Goal: Book appointment/travel/reservation

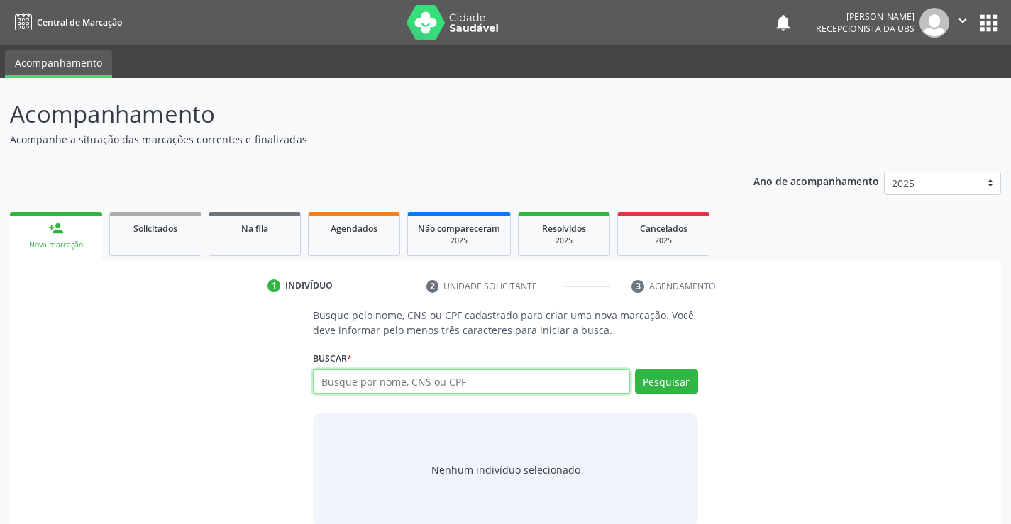
click at [576, 382] on input "text" at bounding box center [471, 382] width 316 height 24
type input "706003304008342"
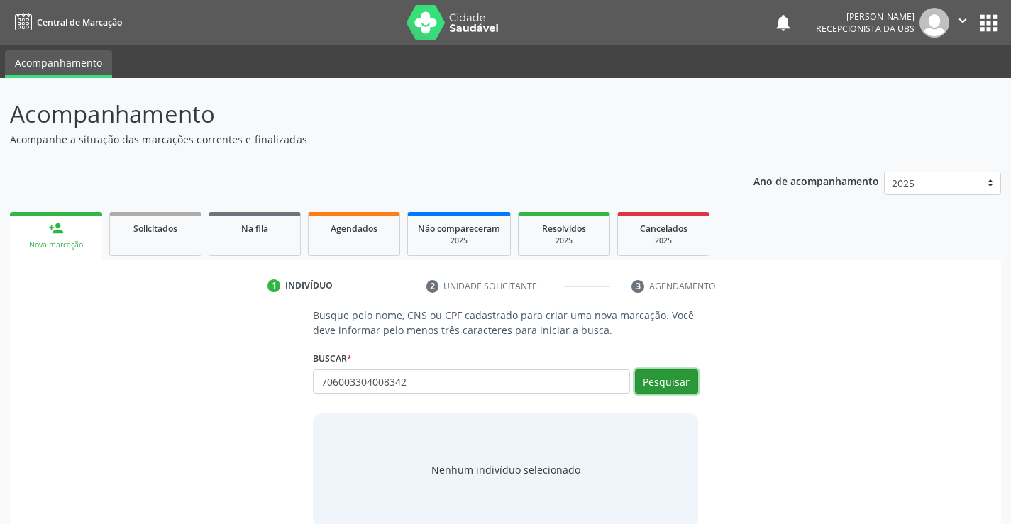
click at [662, 377] on button "Pesquisar" at bounding box center [666, 382] width 63 height 24
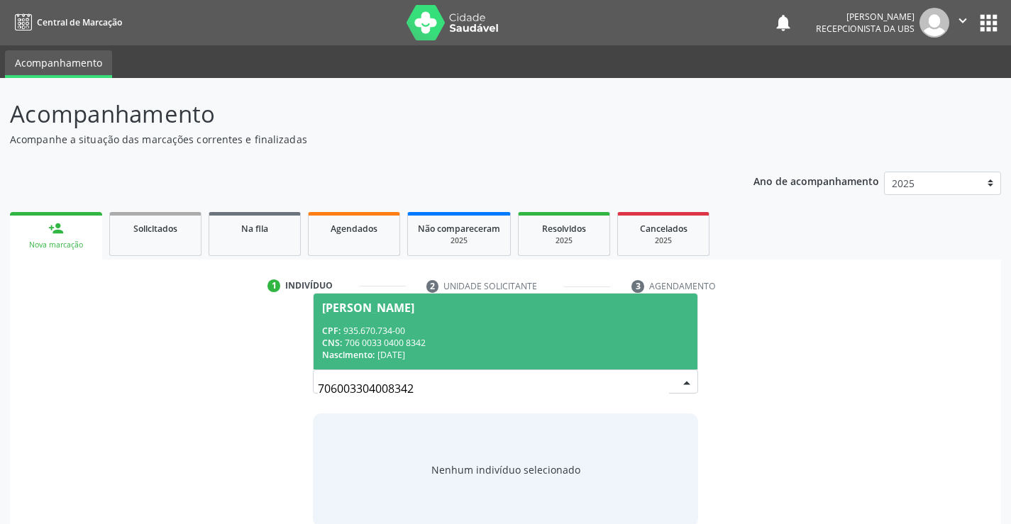
click at [491, 349] on div "Nascimento: [DATE]" at bounding box center [505, 355] width 366 height 12
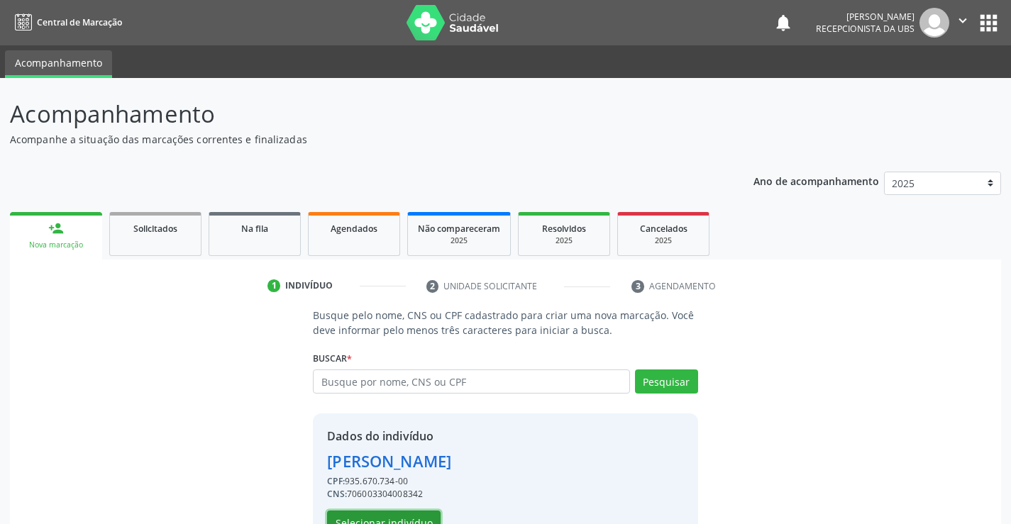
click at [389, 517] on button "Selecionar indivíduo" at bounding box center [384, 523] width 114 height 24
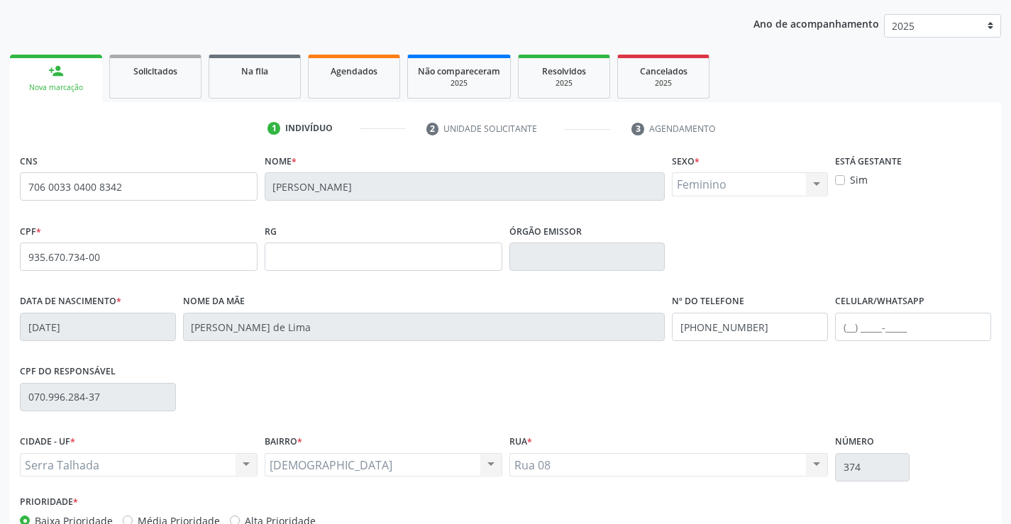
scroll to position [245, 0]
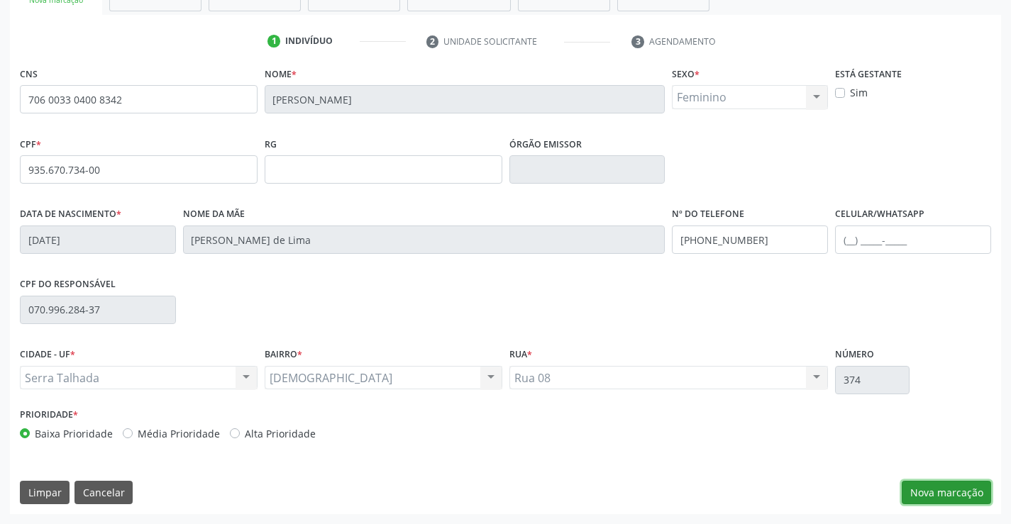
click at [941, 487] on button "Nova marcação" at bounding box center [946, 493] width 89 height 24
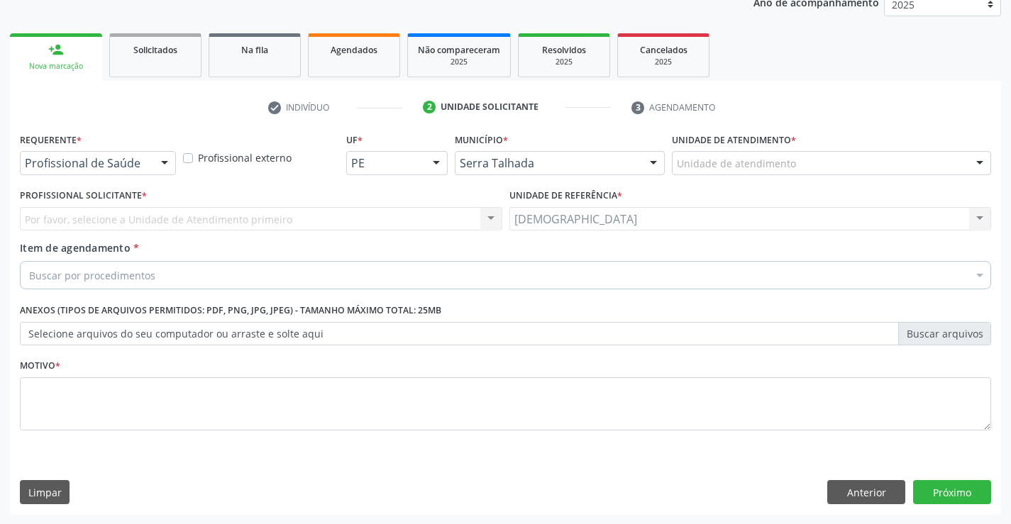
click at [161, 165] on div at bounding box center [164, 164] width 21 height 24
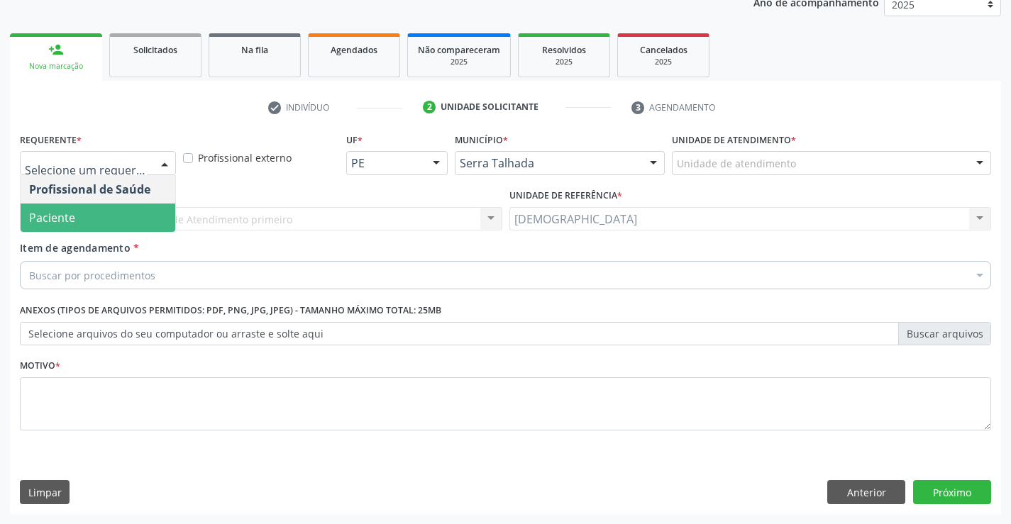
click at [98, 214] on span "Paciente" at bounding box center [98, 218] width 155 height 28
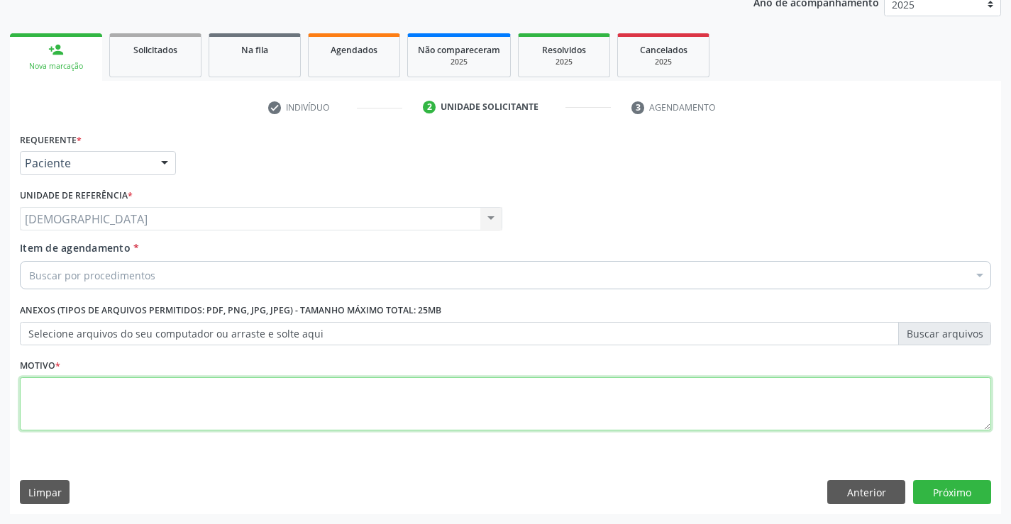
click at [72, 382] on textarea at bounding box center [505, 404] width 971 height 54
type textarea "."
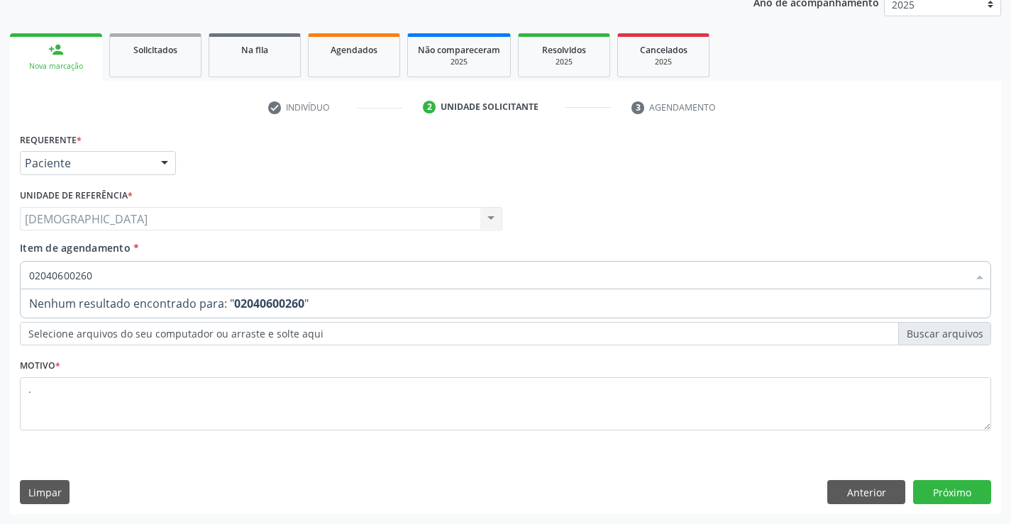
click at [79, 276] on input "02040600260" at bounding box center [498, 275] width 939 height 28
type input "0204060060"
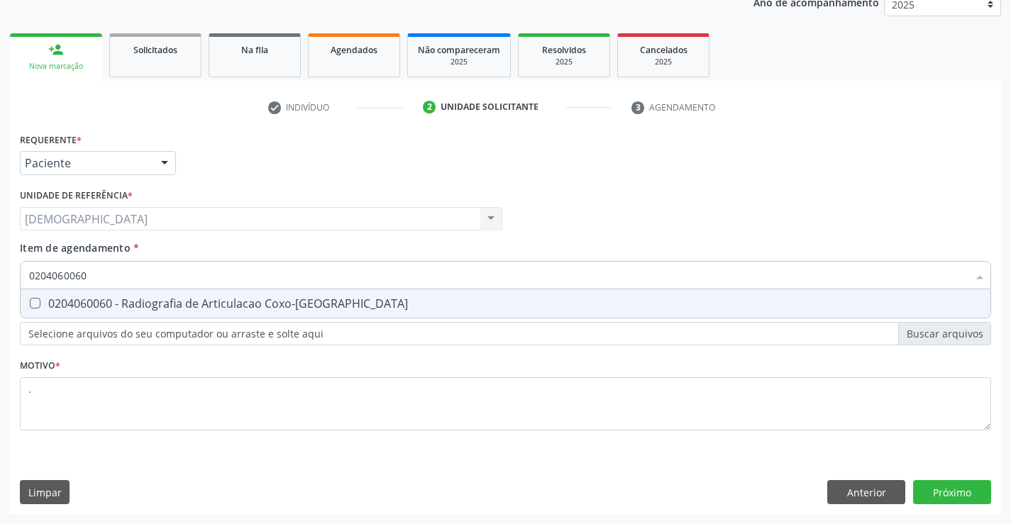
click at [105, 298] on div "0204060060 - Radiografia de Articulacao Coxo-[GEOGRAPHIC_DATA]" at bounding box center [505, 303] width 953 height 11
checkbox Coxo-Femoral "true"
click at [939, 489] on div "Requerente * Paciente Profissional de Saúde Paciente Nenhum resultado encontrad…" at bounding box center [505, 321] width 991 height 385
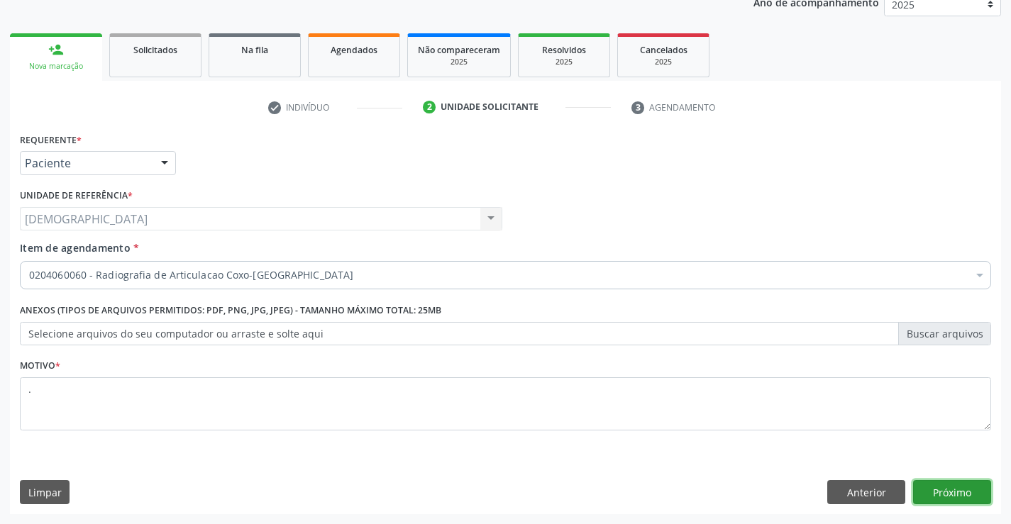
click at [939, 489] on button "Próximo" at bounding box center [952, 492] width 78 height 24
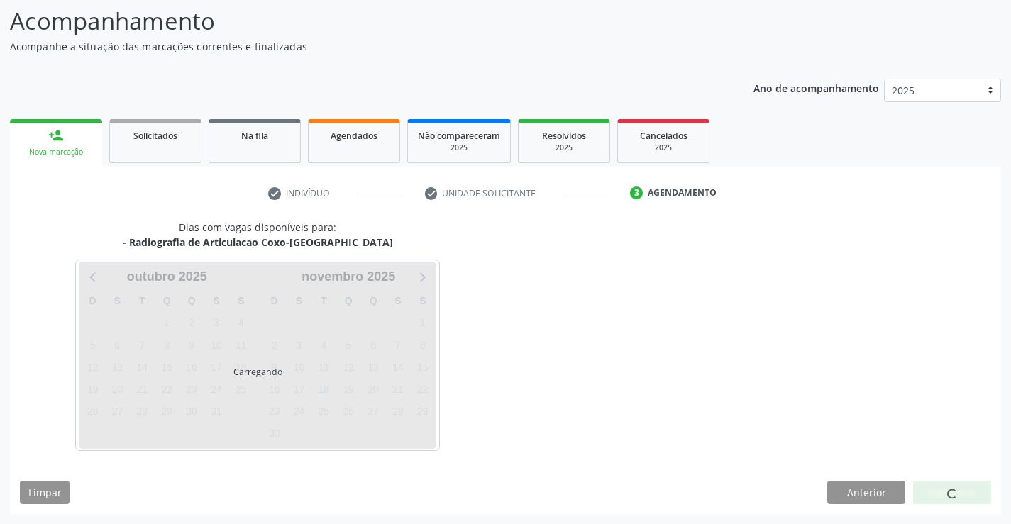
scroll to position [93, 0]
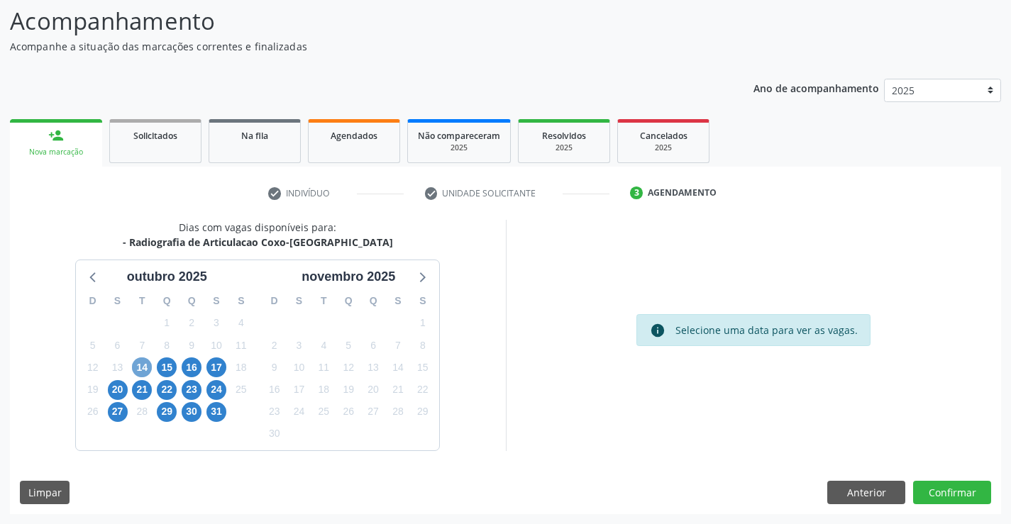
click at [145, 365] on span "14" at bounding box center [142, 368] width 20 height 20
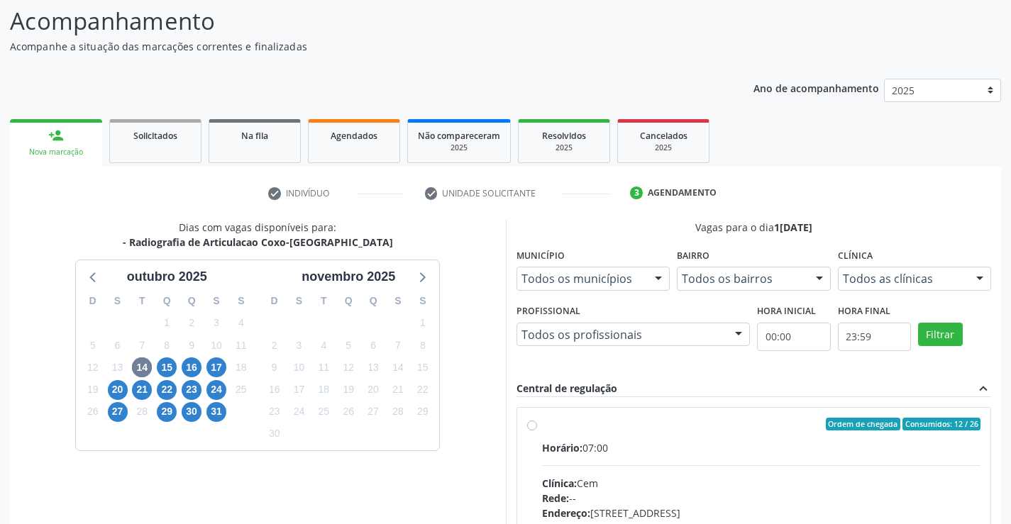
click at [667, 428] on div "Ordem de chegada Consumidos: 12 / 26" at bounding box center [761, 424] width 439 height 13
click at [537, 428] on input "Ordem de chegada Consumidos: 12 / 26 Horário: 07:00 Clínica: Cem Rede: -- Ender…" at bounding box center [532, 424] width 10 height 13
radio input "true"
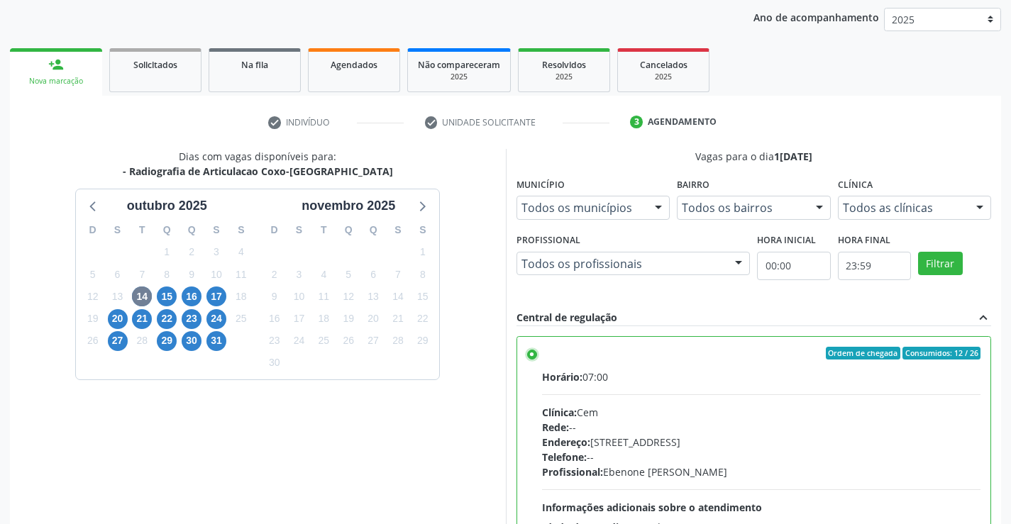
scroll to position [323, 0]
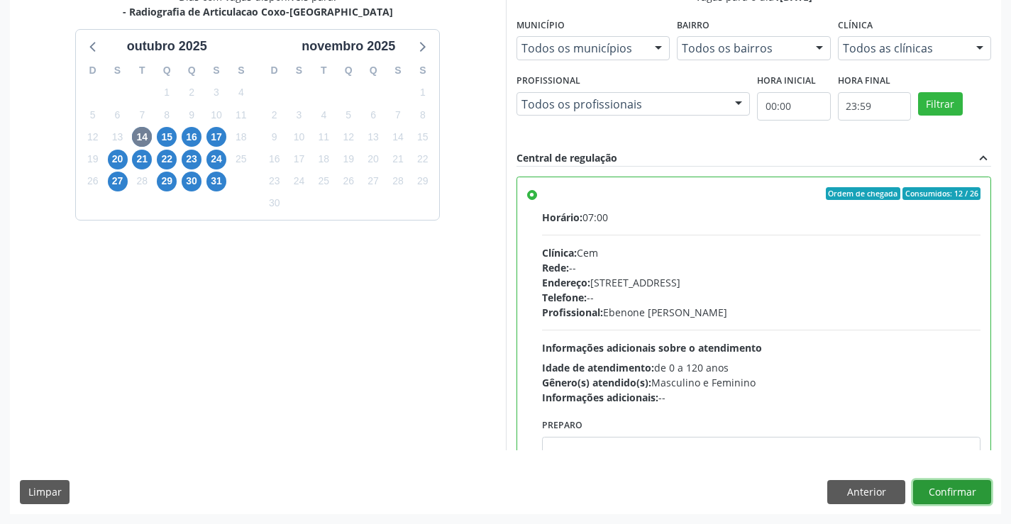
click at [957, 488] on button "Confirmar" at bounding box center [952, 492] width 78 height 24
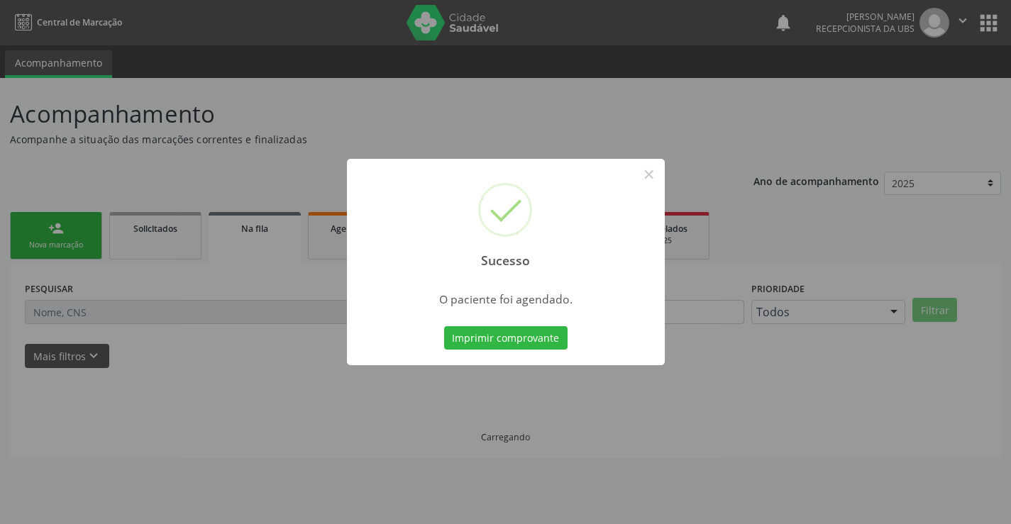
scroll to position [0, 0]
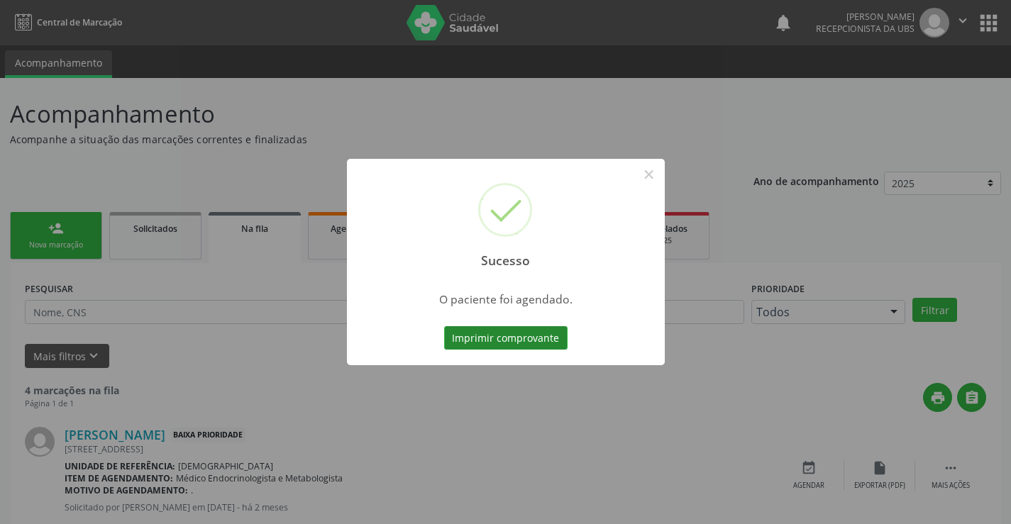
click at [520, 343] on button "Imprimir comprovante" at bounding box center [505, 338] width 123 height 24
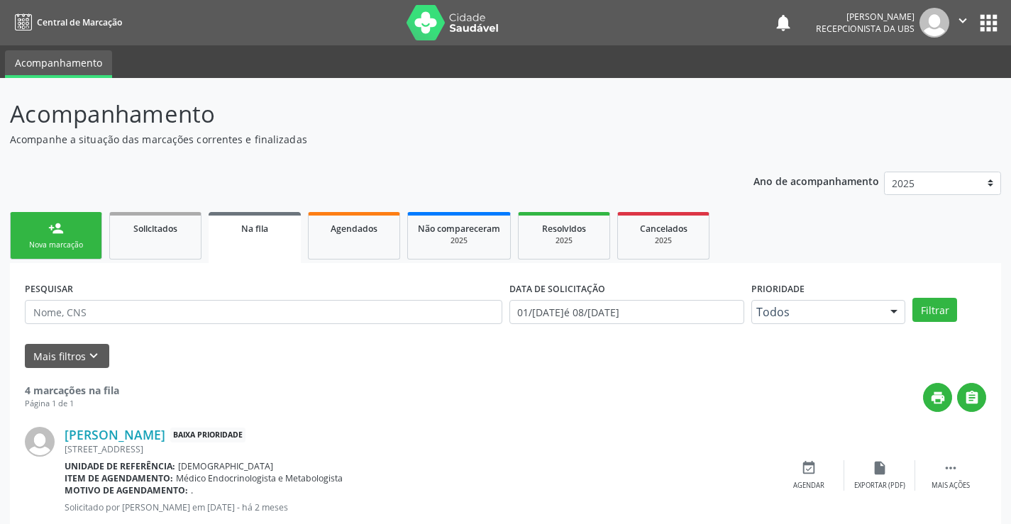
click at [65, 248] on div "Nova marcação" at bounding box center [56, 245] width 71 height 11
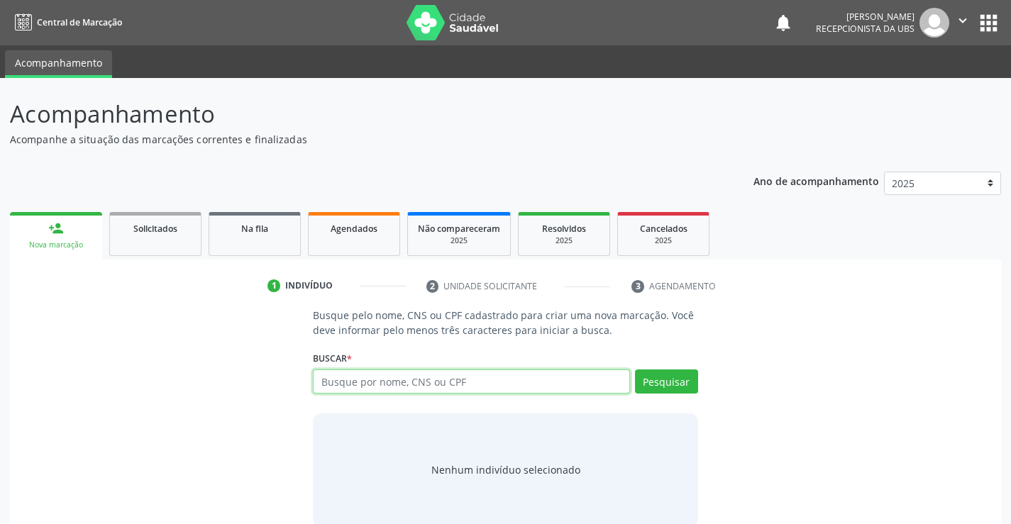
click at [472, 377] on input "text" at bounding box center [471, 382] width 316 height 24
type input "7000055854429027"
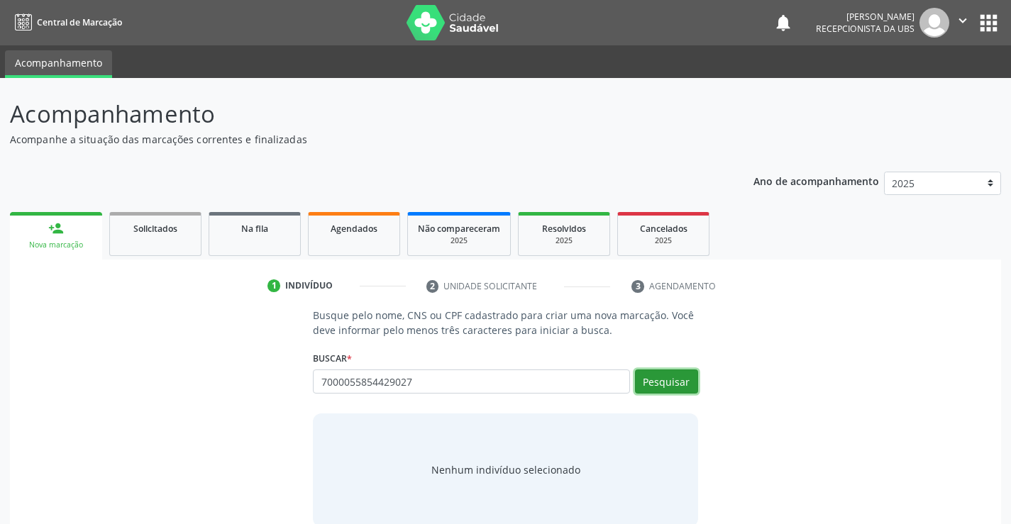
click at [656, 381] on button "Pesquisar" at bounding box center [666, 382] width 63 height 24
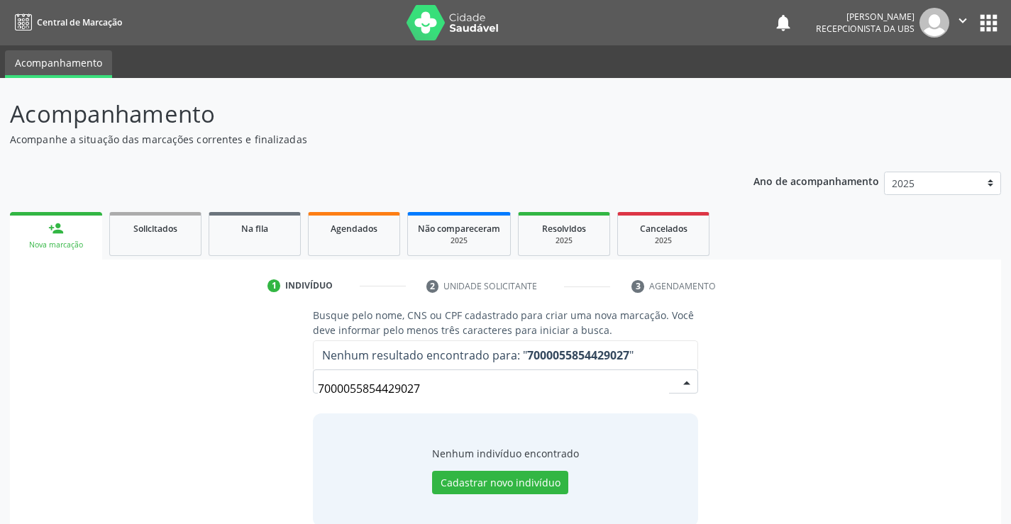
click at [49, 233] on div "person_add" at bounding box center [56, 229] width 16 height 16
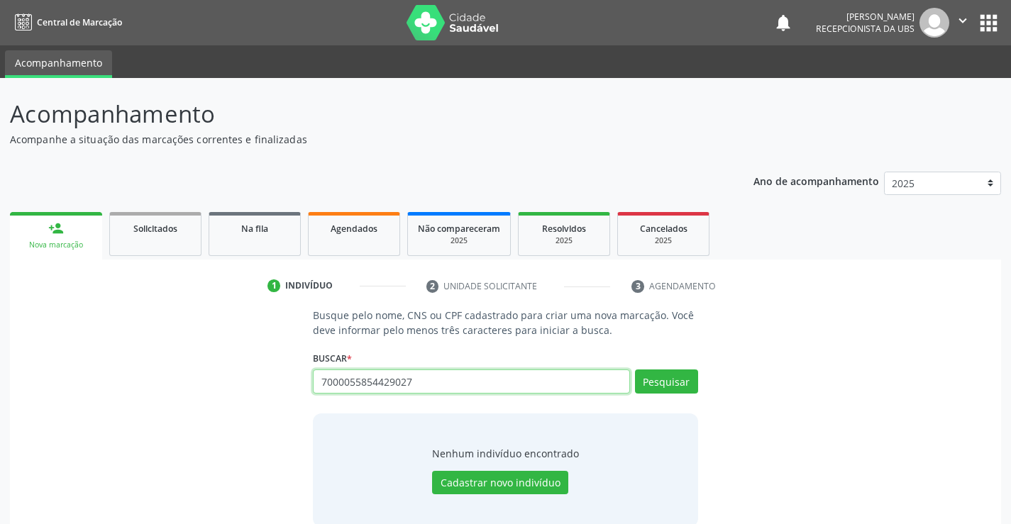
click at [418, 381] on input "7000055854429027" at bounding box center [471, 382] width 316 height 24
type input "7"
type input "[PERSON_NAME]"
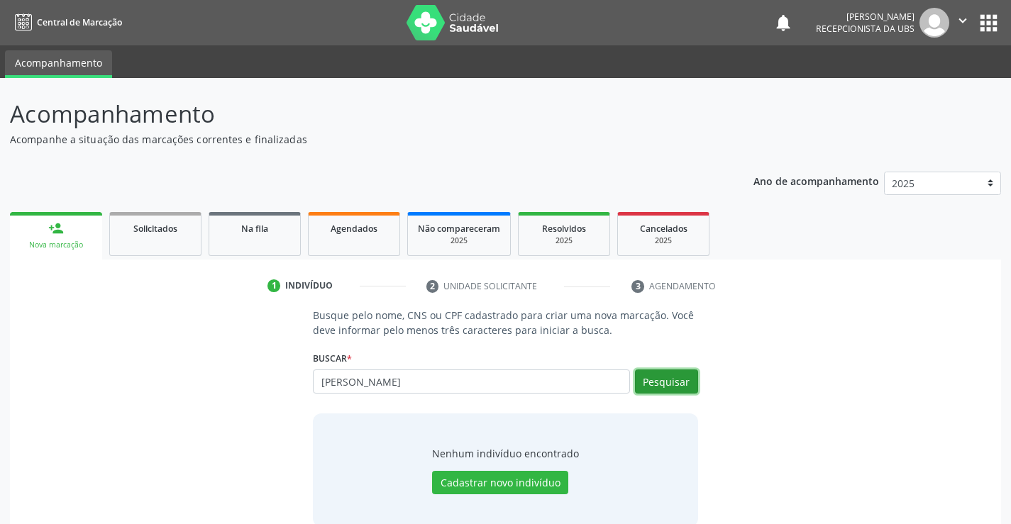
click at [664, 383] on button "Pesquisar" at bounding box center [666, 382] width 63 height 24
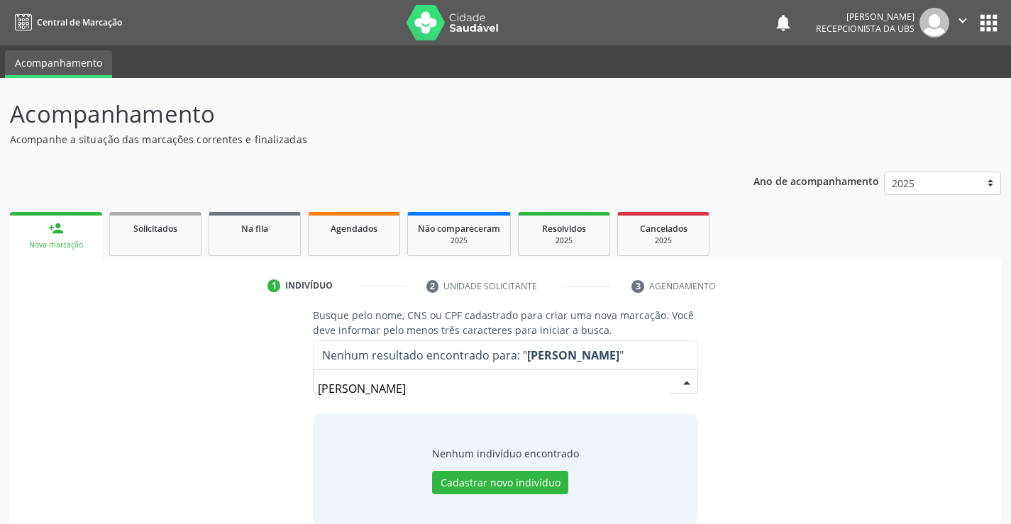
click at [367, 390] on input "[PERSON_NAME]" at bounding box center [493, 389] width 350 height 28
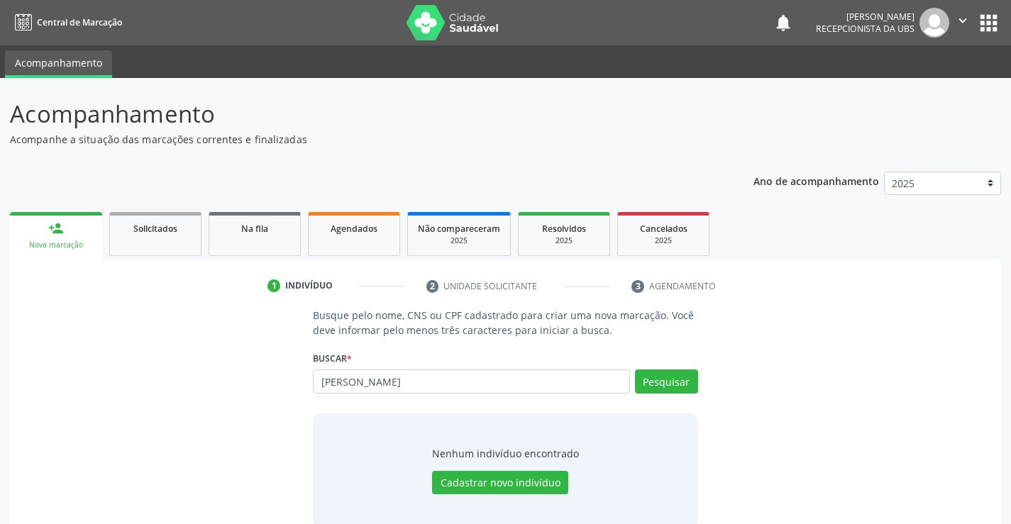
type input "J"
type input "[PERSON_NAME]"
click at [673, 387] on button "Pesquisar" at bounding box center [666, 382] width 63 height 24
click at [477, 389] on input "[PERSON_NAME]" at bounding box center [471, 382] width 316 height 24
type input "D"
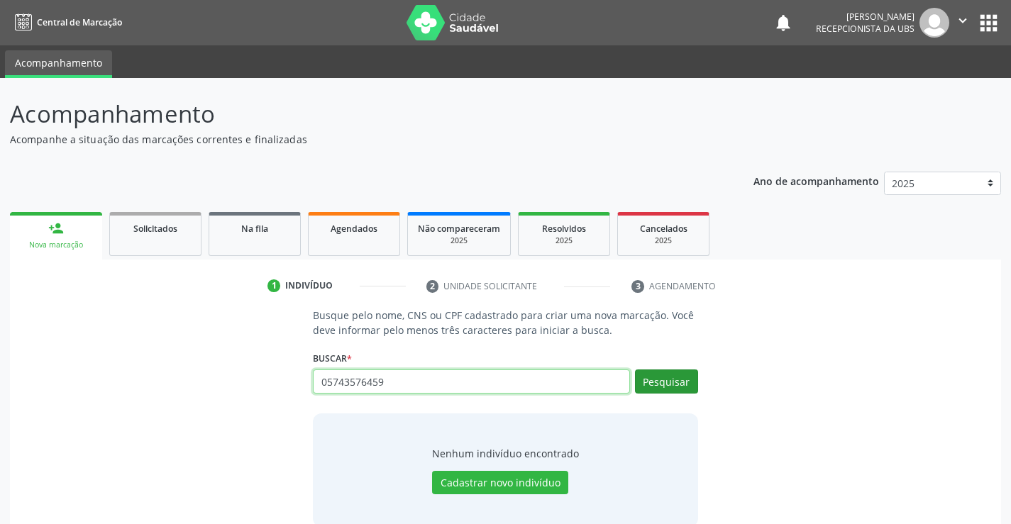
type input "05743576459"
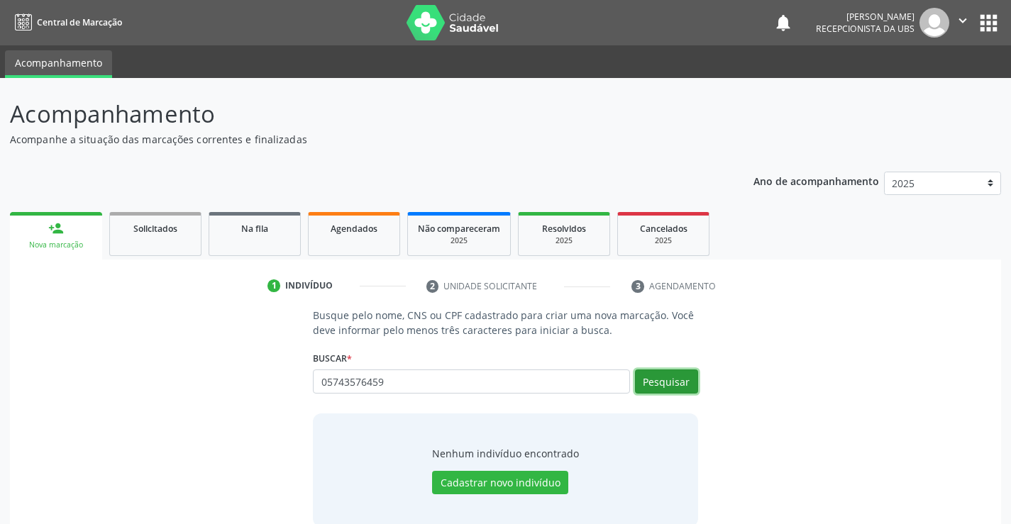
click at [680, 383] on button "Pesquisar" at bounding box center [666, 382] width 63 height 24
type input "05743576459"
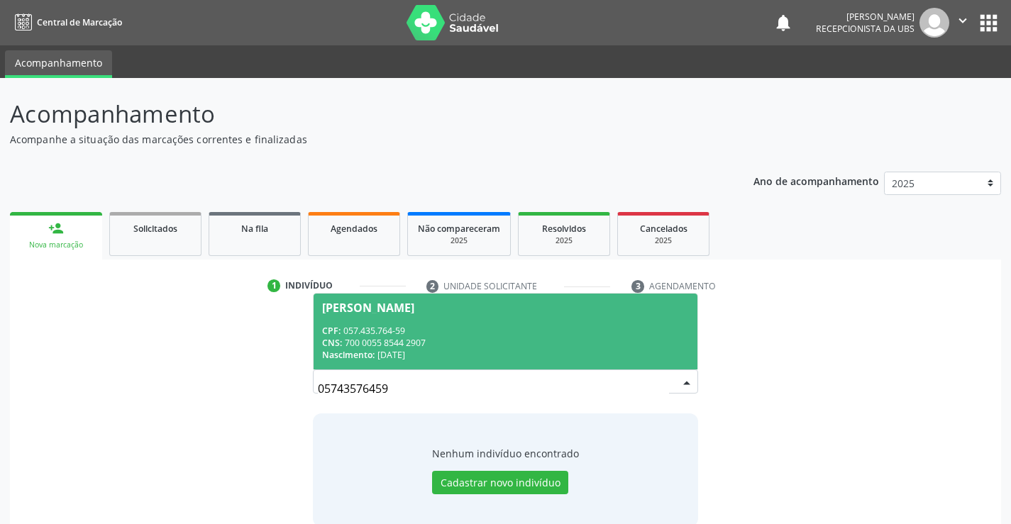
click at [346, 337] on div "CNS: 700 0055 8544 2907" at bounding box center [505, 343] width 366 height 12
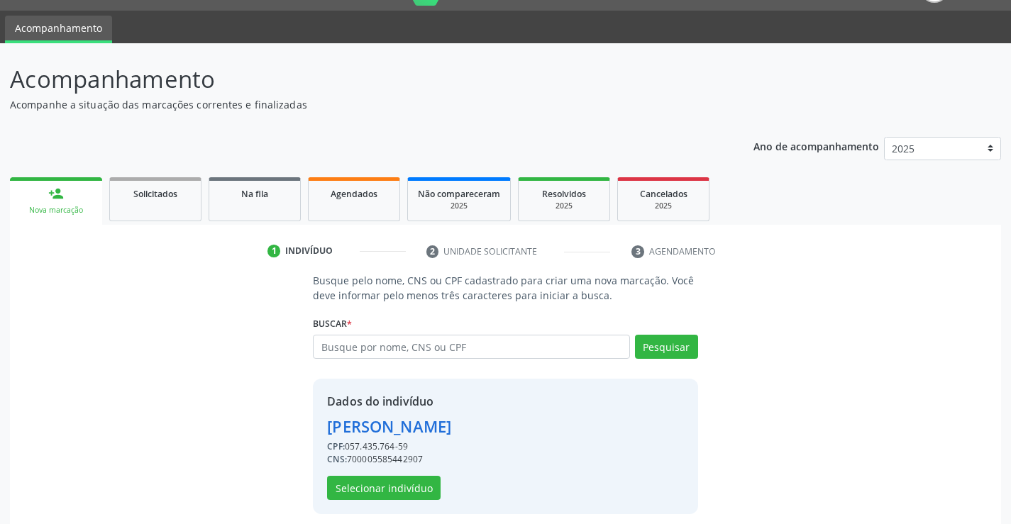
scroll to position [45, 0]
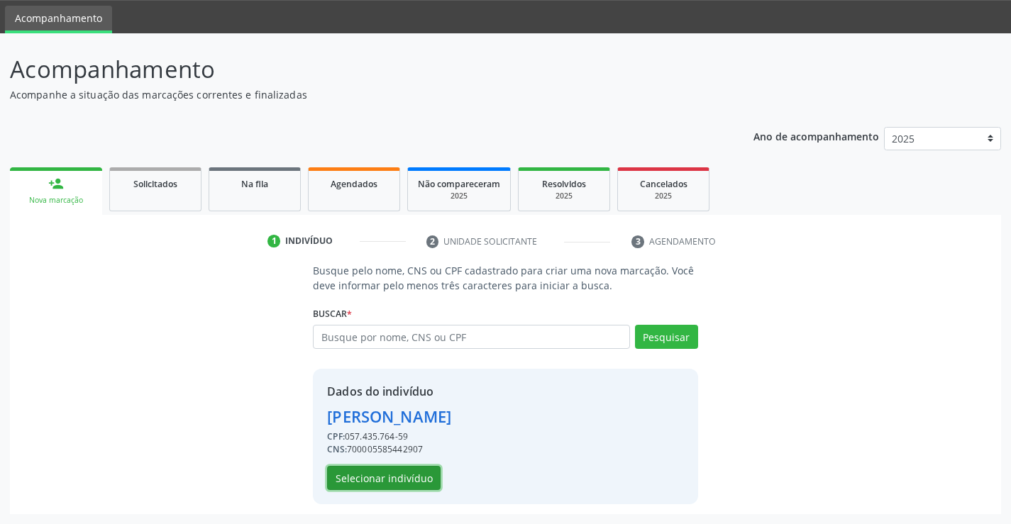
click at [367, 477] on button "Selecionar indivíduo" at bounding box center [384, 478] width 114 height 24
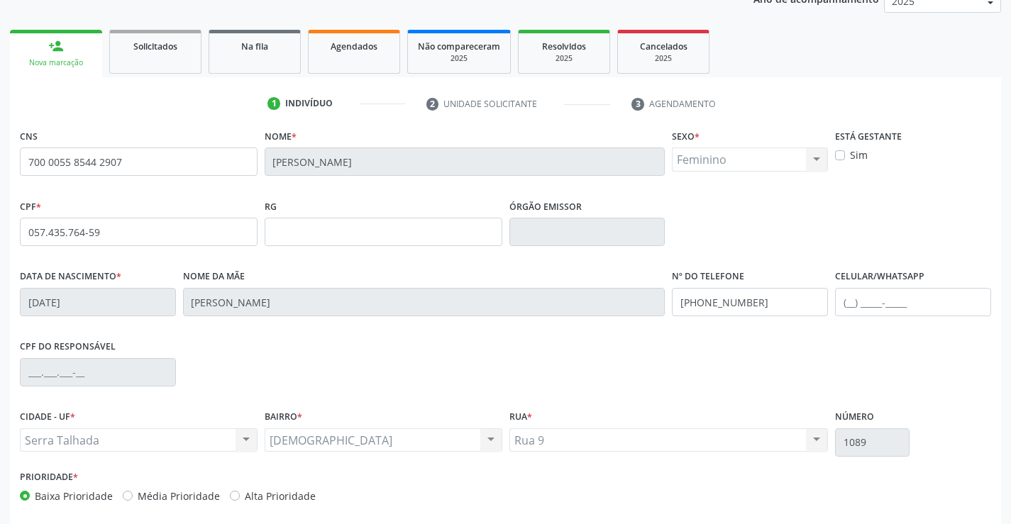
scroll to position [245, 0]
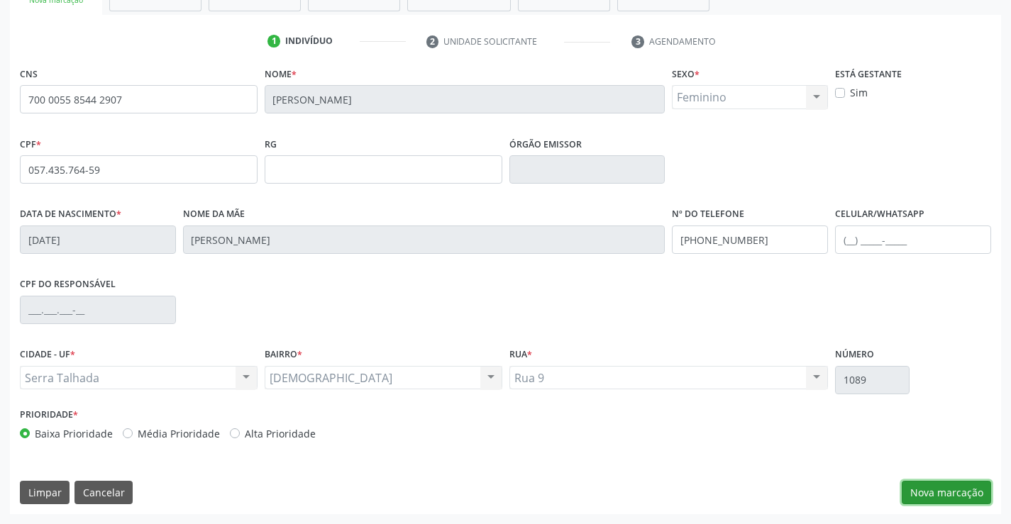
click at [946, 485] on button "Nova marcação" at bounding box center [946, 493] width 89 height 24
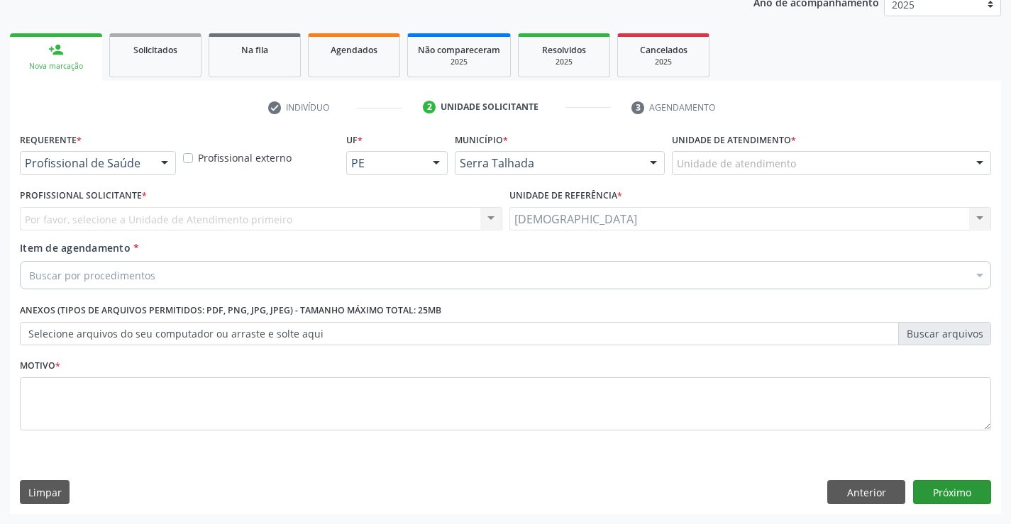
scroll to position [179, 0]
click at [163, 167] on div at bounding box center [164, 164] width 21 height 24
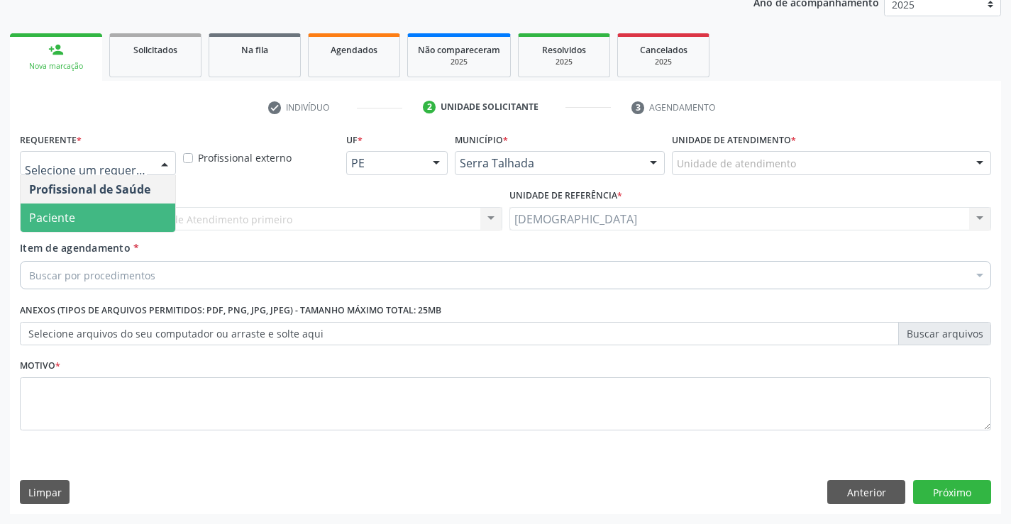
click at [116, 223] on span "Paciente" at bounding box center [98, 218] width 155 height 28
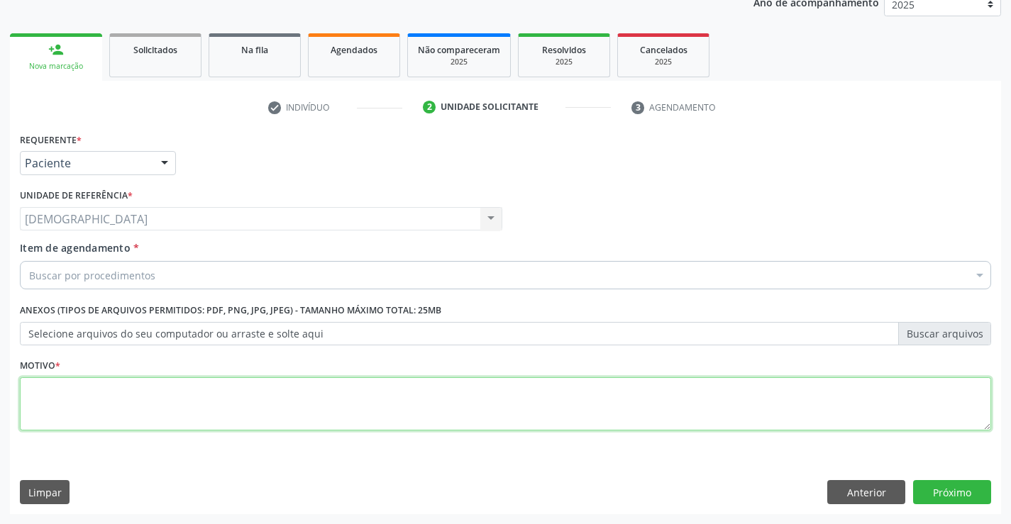
click at [50, 395] on textarea at bounding box center [505, 404] width 971 height 54
type textarea "."
click at [159, 277] on div "Buscar por procedimentos" at bounding box center [505, 275] width 971 height 28
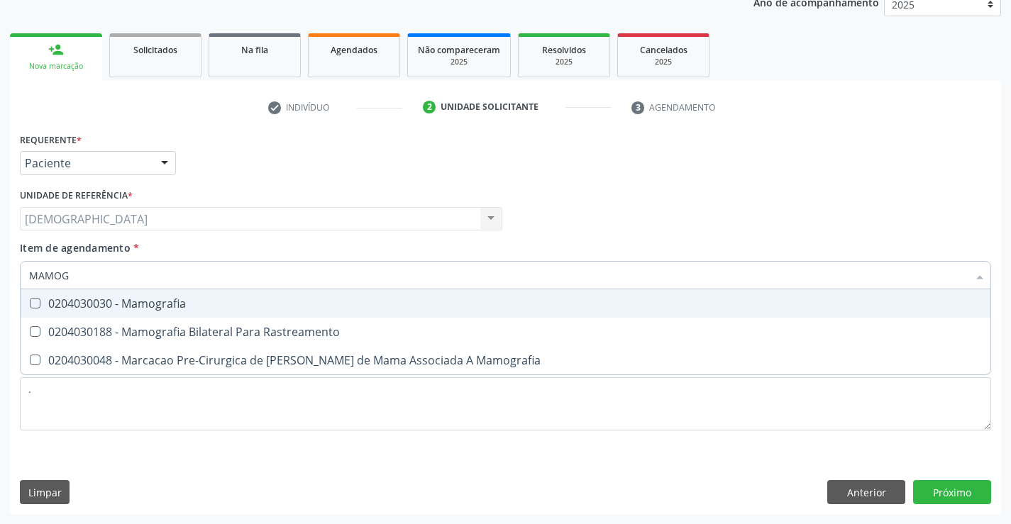
type input "MAMOGR"
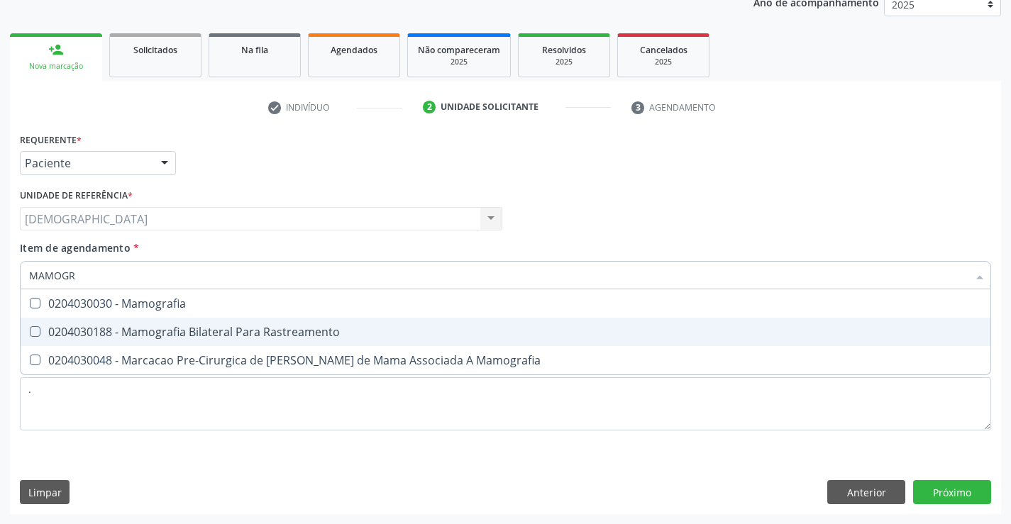
click at [175, 335] on div "0204030188 - Mamografia Bilateral Para Rastreamento" at bounding box center [505, 331] width 953 height 11
checkbox Rastreamento "true"
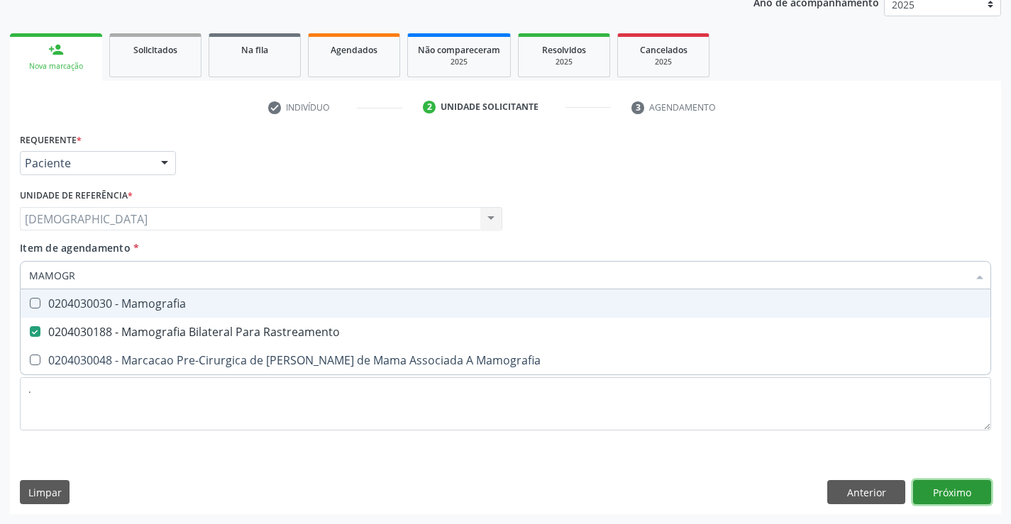
click at [970, 496] on div "Requerente * Paciente Profissional de Saúde Paciente Nenhum resultado encontrad…" at bounding box center [505, 321] width 991 height 385
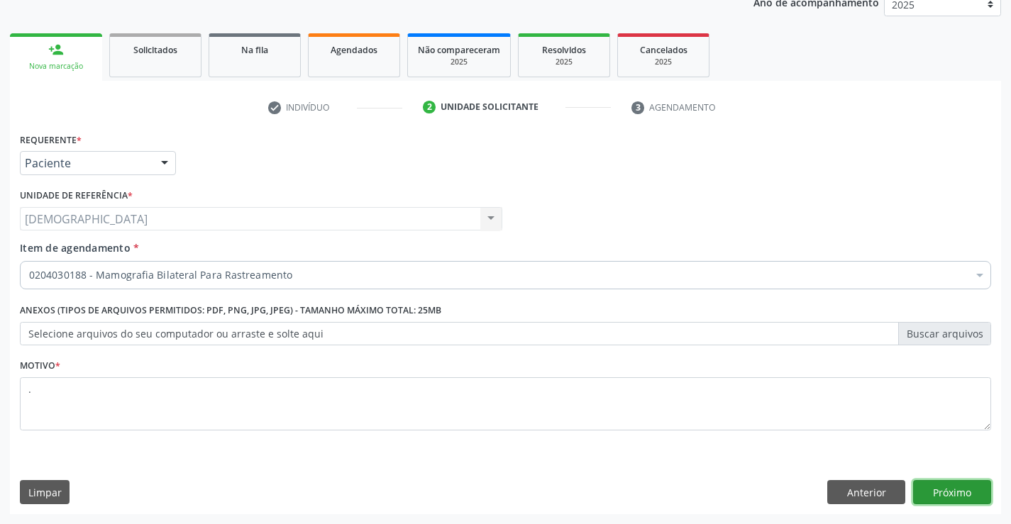
click at [963, 495] on button "Próximo" at bounding box center [952, 492] width 78 height 24
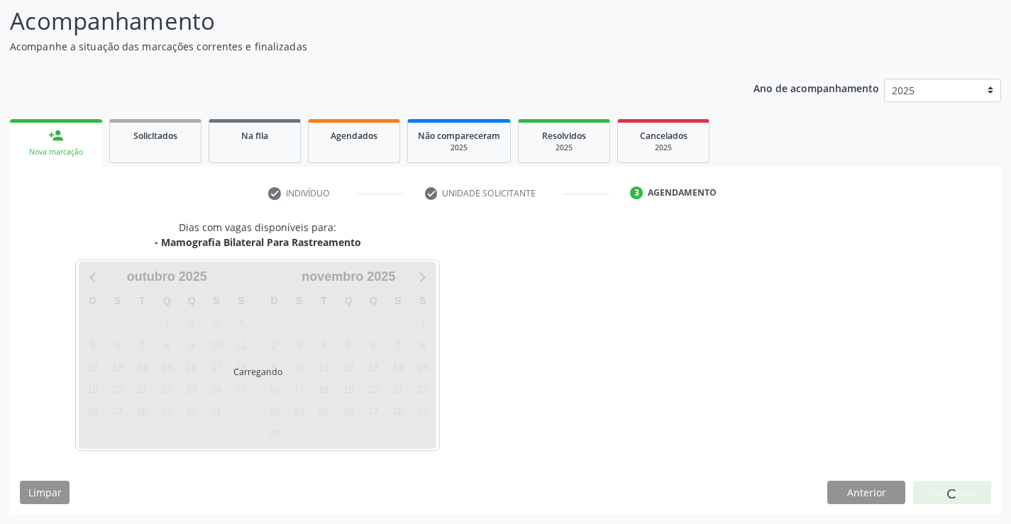
scroll to position [93, 0]
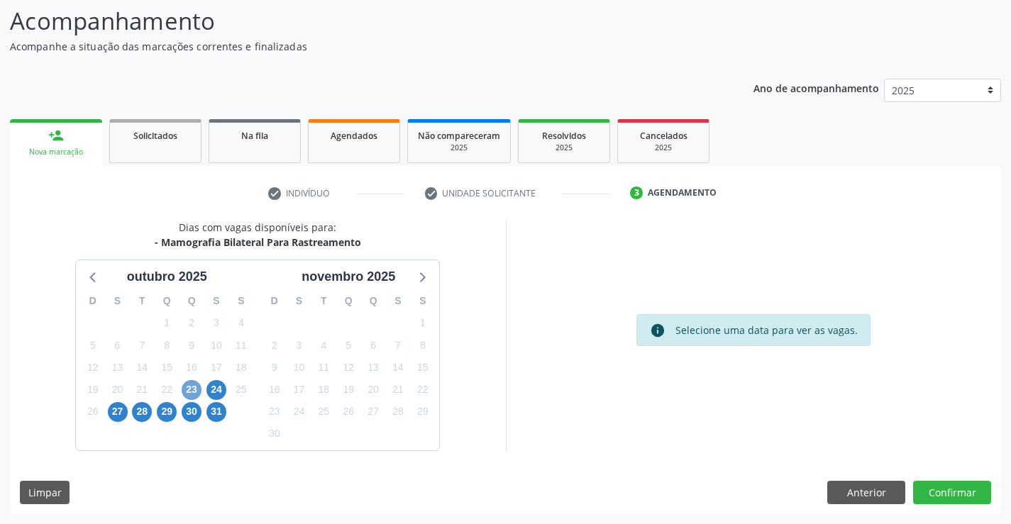
click at [187, 389] on span "23" at bounding box center [192, 390] width 20 height 20
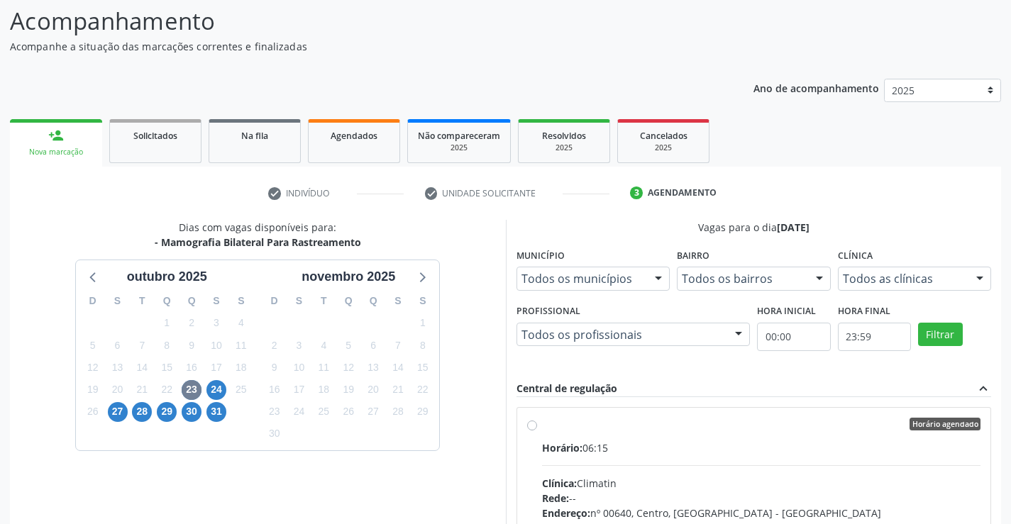
click at [546, 421] on div "Horário agendado" at bounding box center [761, 424] width 439 height 13
click at [537, 421] on input "Horário agendado Horário: 06:15 Clínica: Climatin Rede: -- Endereço: nº 00640, …" at bounding box center [532, 424] width 10 height 13
radio input "true"
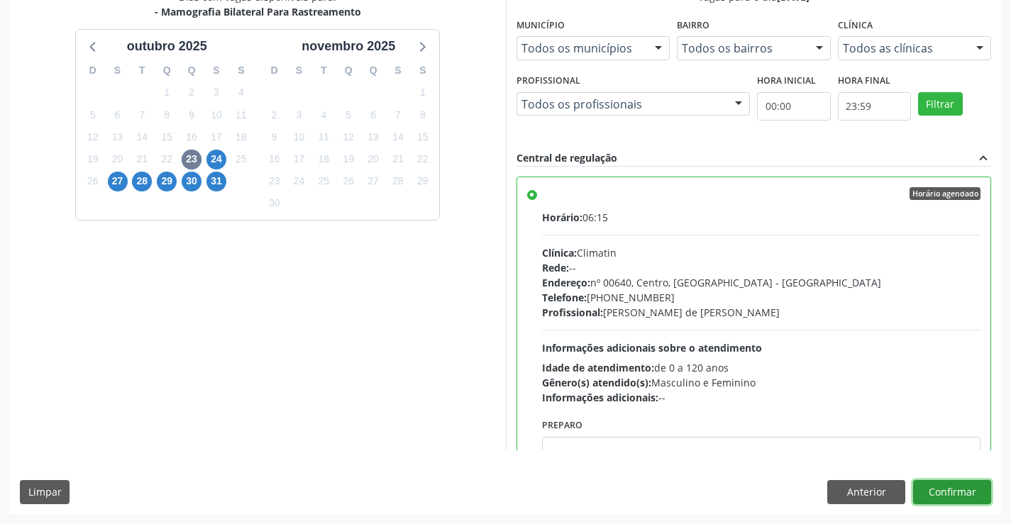
click at [938, 501] on button "Confirmar" at bounding box center [952, 492] width 78 height 24
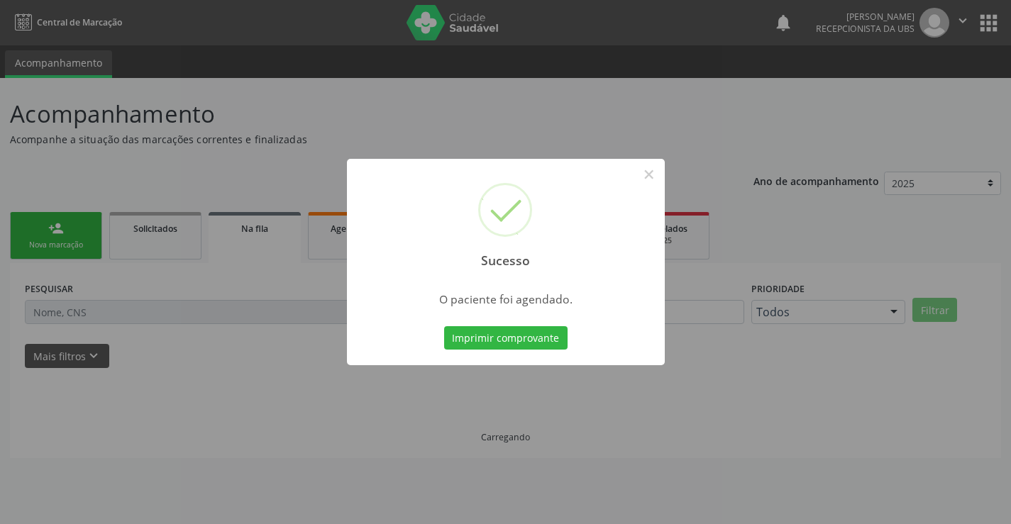
scroll to position [0, 0]
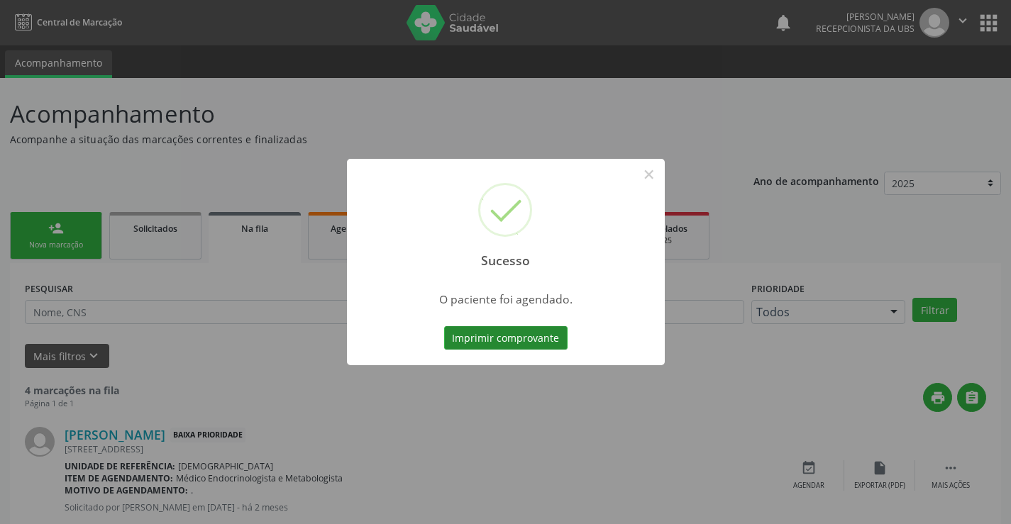
click at [550, 340] on button "Imprimir comprovante" at bounding box center [505, 338] width 123 height 24
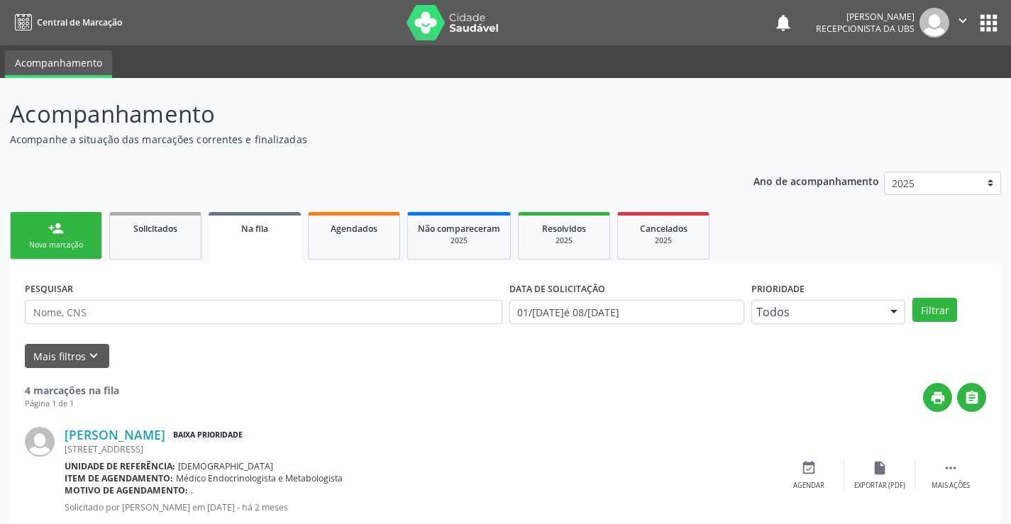
click at [32, 238] on link "person_add Nova marcação" at bounding box center [56, 236] width 92 height 48
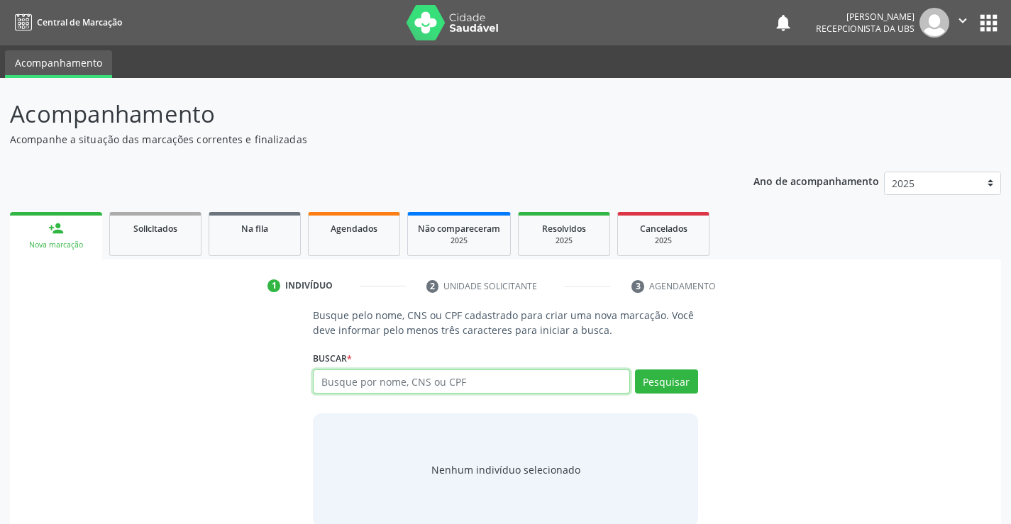
click at [568, 383] on input "text" at bounding box center [471, 382] width 316 height 24
type input "700502129043151"
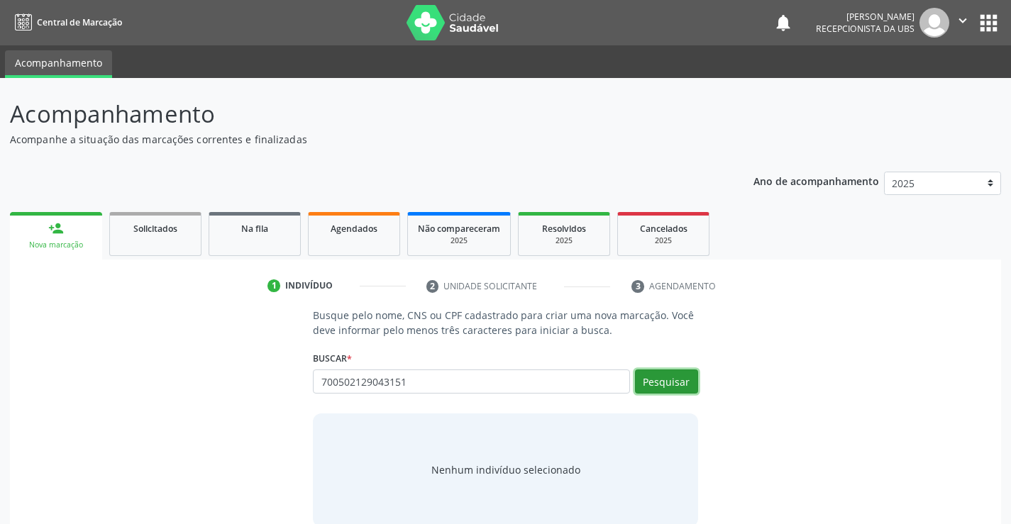
click at [658, 375] on button "Pesquisar" at bounding box center [666, 382] width 63 height 24
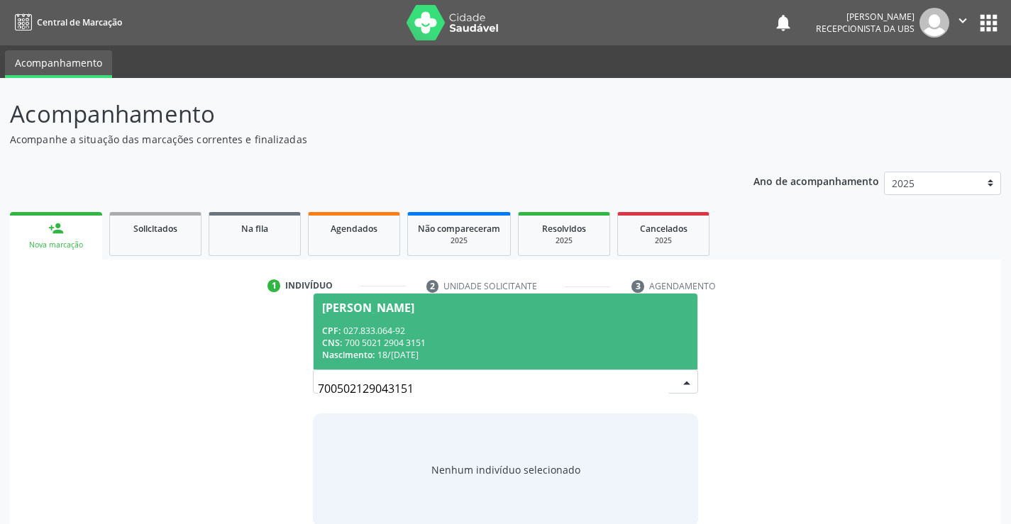
click at [523, 369] on span "[PERSON_NAME] CPF: 027.833.064-92 CNS: 700 5021 2904 3151 Nascimento: 1[DATE]" at bounding box center [505, 332] width 383 height 76
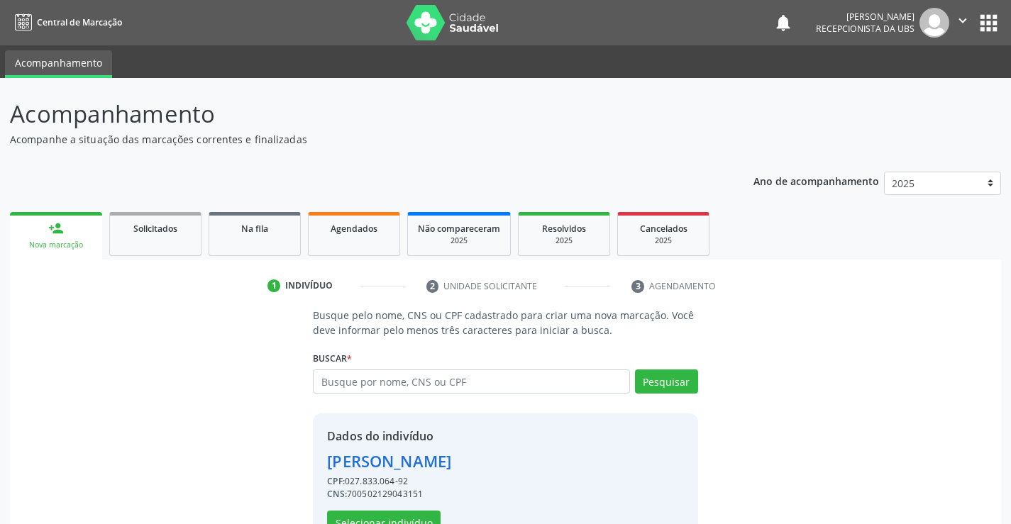
scroll to position [45, 0]
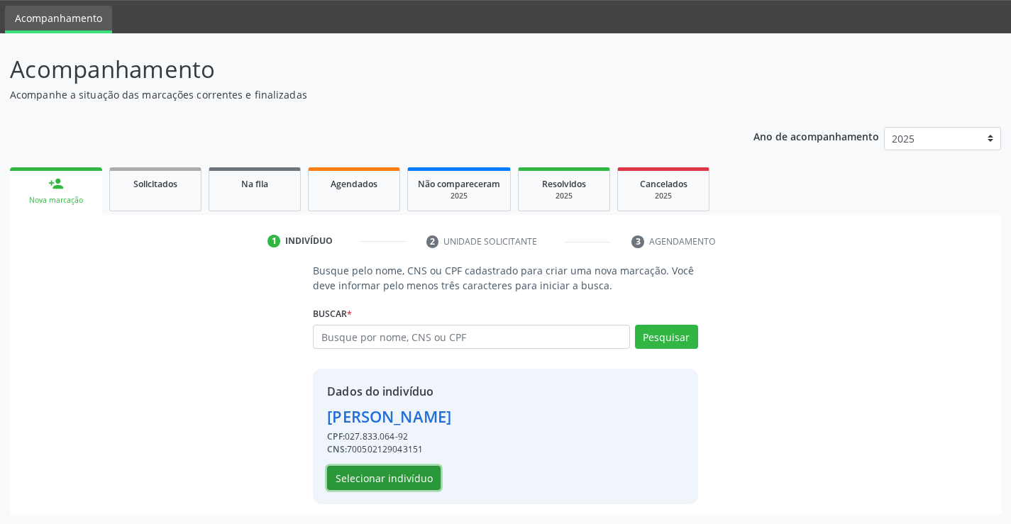
click at [402, 483] on button "Selecionar indivíduo" at bounding box center [384, 478] width 114 height 24
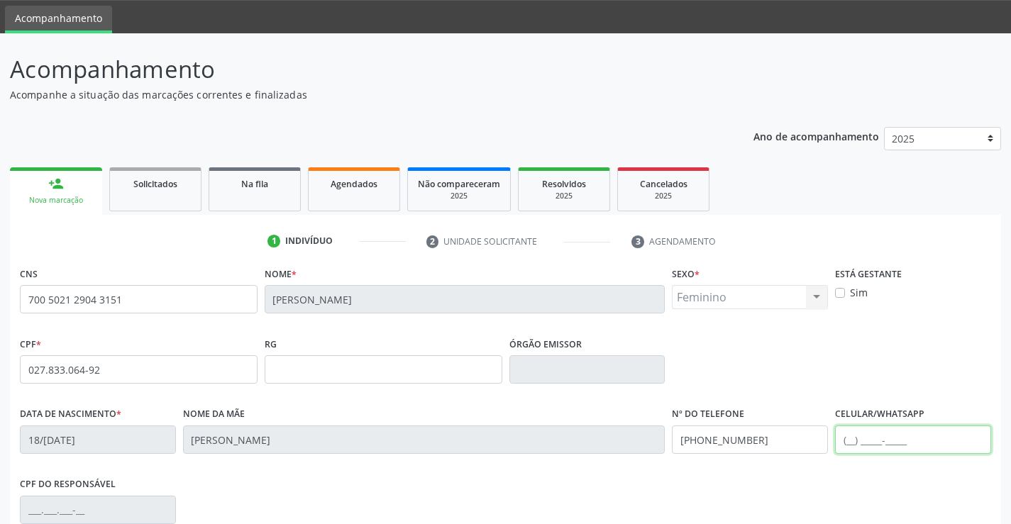
click at [922, 433] on input "text" at bounding box center [913, 440] width 156 height 28
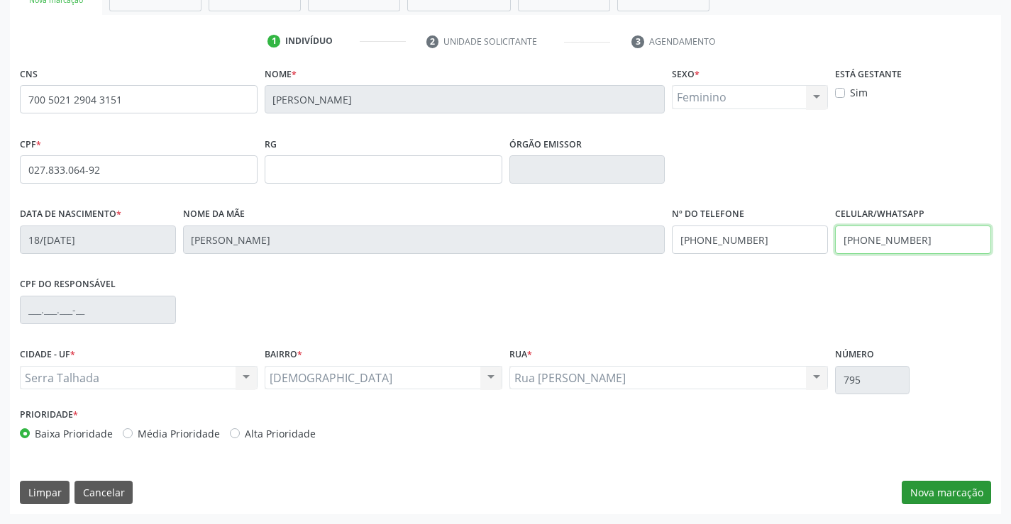
type input "[PHONE_NUMBER]"
click at [950, 489] on button "Nova marcação" at bounding box center [946, 493] width 89 height 24
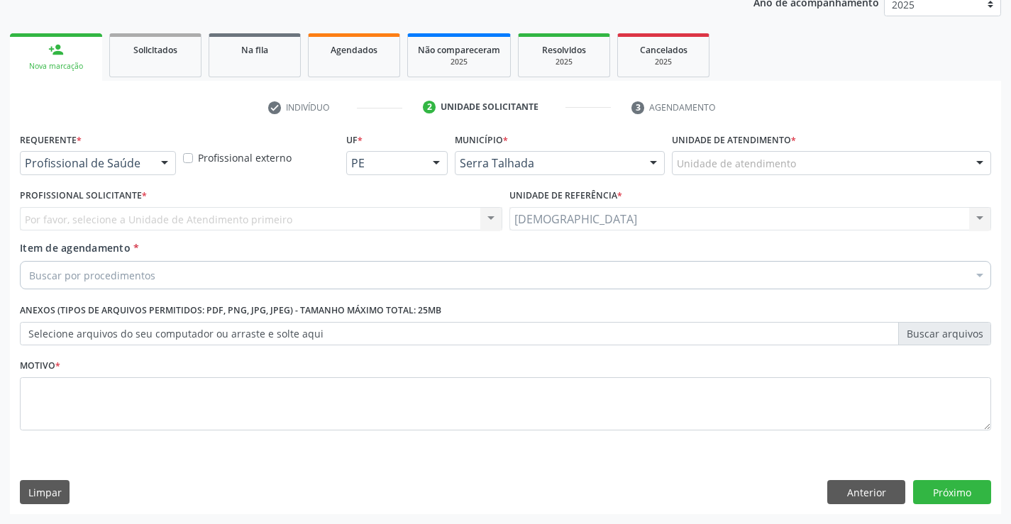
scroll to position [179, 0]
click at [950, 489] on button "Próximo" at bounding box center [952, 492] width 78 height 24
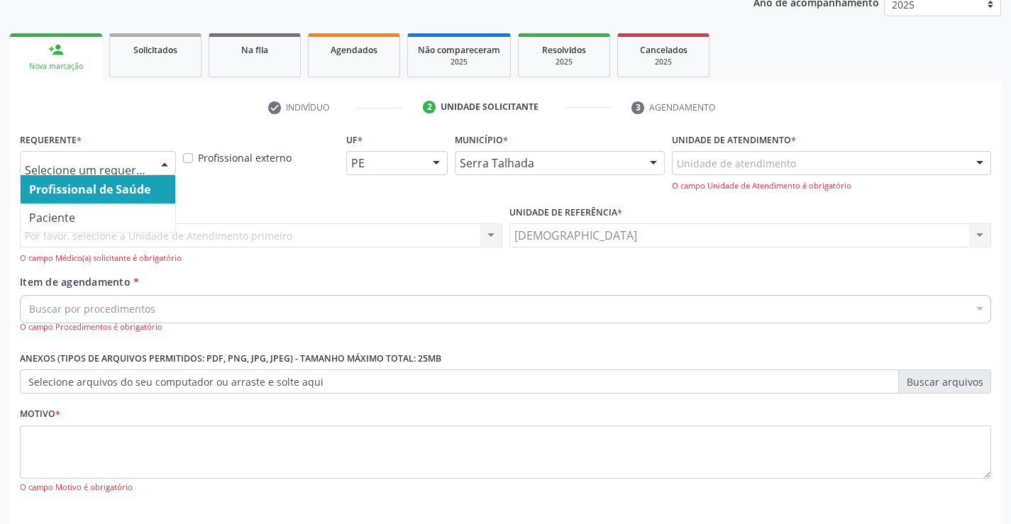
click at [172, 160] on div at bounding box center [164, 164] width 21 height 24
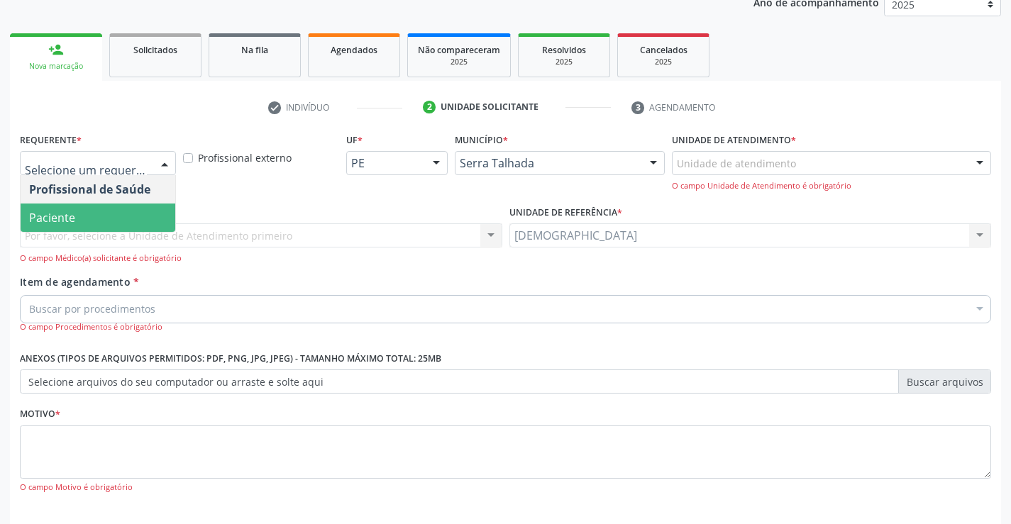
click at [95, 220] on span "Paciente" at bounding box center [98, 218] width 155 height 28
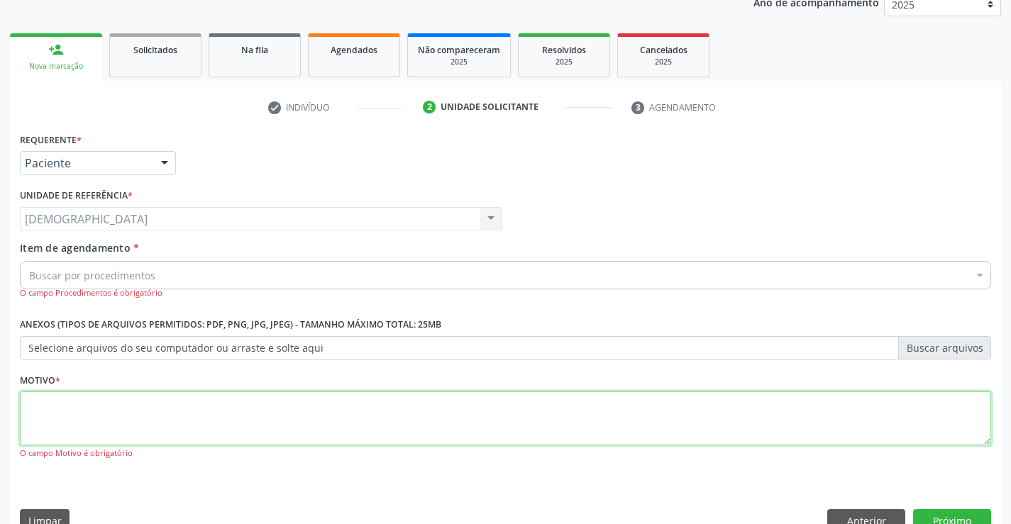
click at [51, 394] on textarea at bounding box center [505, 419] width 971 height 54
type textarea "."
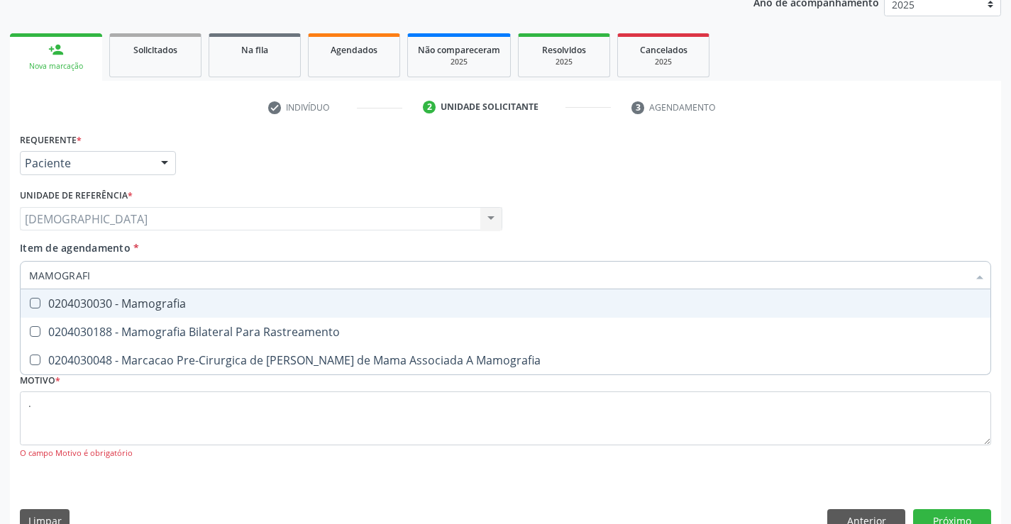
type input "MAMOGRAFIA"
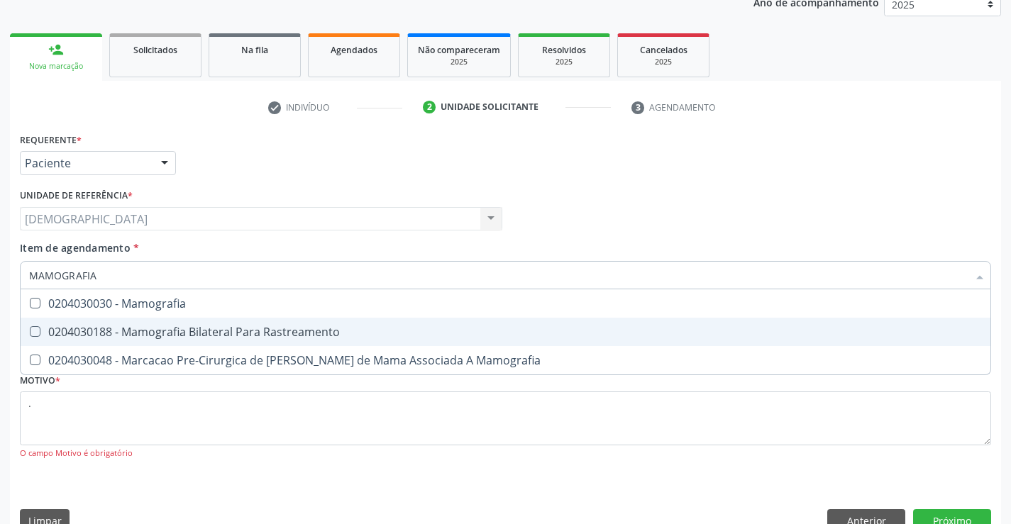
click at [187, 336] on div "0204030188 - Mamografia Bilateral Para Rastreamento" at bounding box center [505, 331] width 953 height 11
checkbox Rastreamento "true"
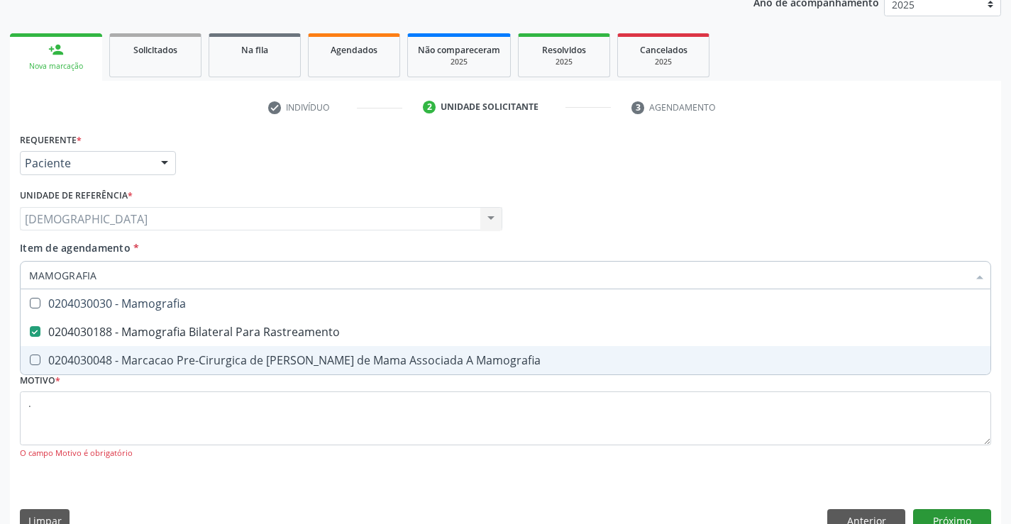
drag, startPoint x: 948, startPoint y: 505, endPoint x: 944, endPoint y: 521, distance: 16.7
click at [948, 512] on div "Requerente * Paciente Profissional de Saúde Paciente Nenhum resultado encontrad…" at bounding box center [505, 336] width 991 height 414
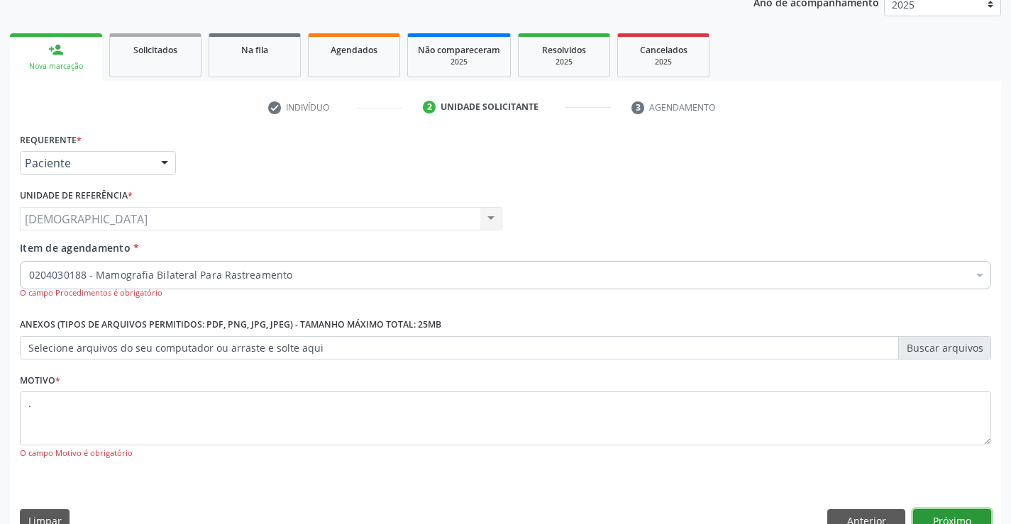
click at [944, 519] on button "Próximo" at bounding box center [952, 521] width 78 height 24
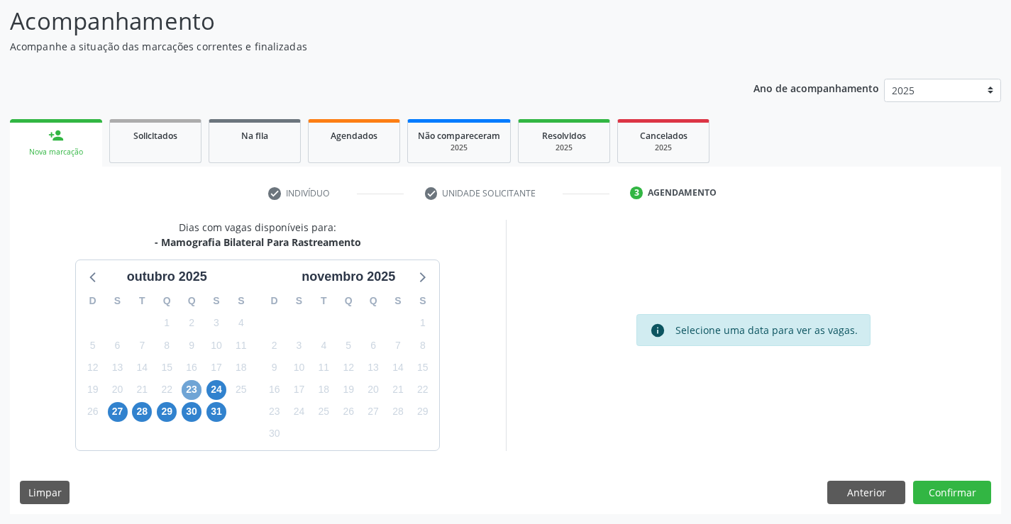
click at [197, 394] on span "23" at bounding box center [192, 390] width 20 height 20
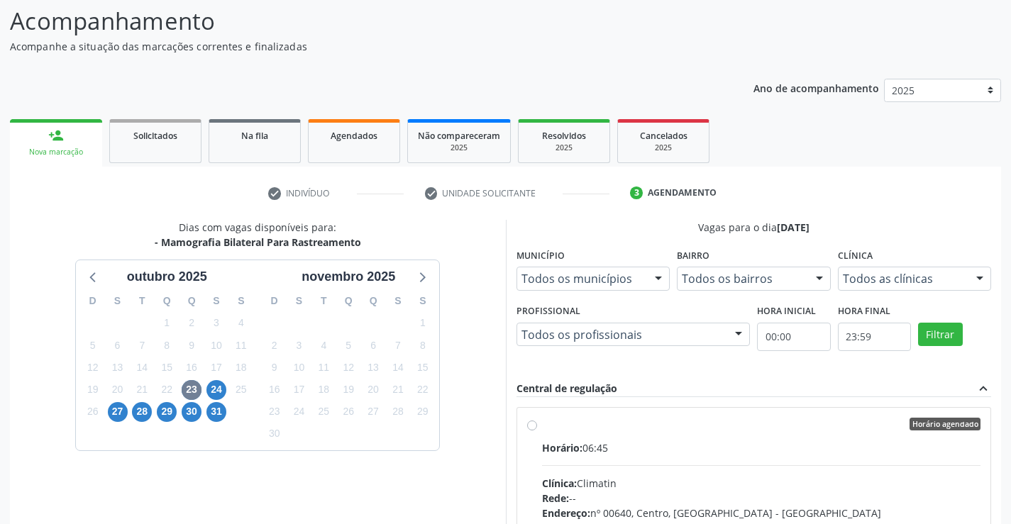
click at [590, 433] on label "Horário agendado Horário: 06:45 Clínica: Climatin Rede: -- Endereço: nº 00640, …" at bounding box center [761, 527] width 439 height 218
click at [537, 431] on input "Horário agendado Horário: 06:45 Clínica: Climatin Rede: -- Endereço: nº 00640, …" at bounding box center [532, 424] width 10 height 13
radio input "true"
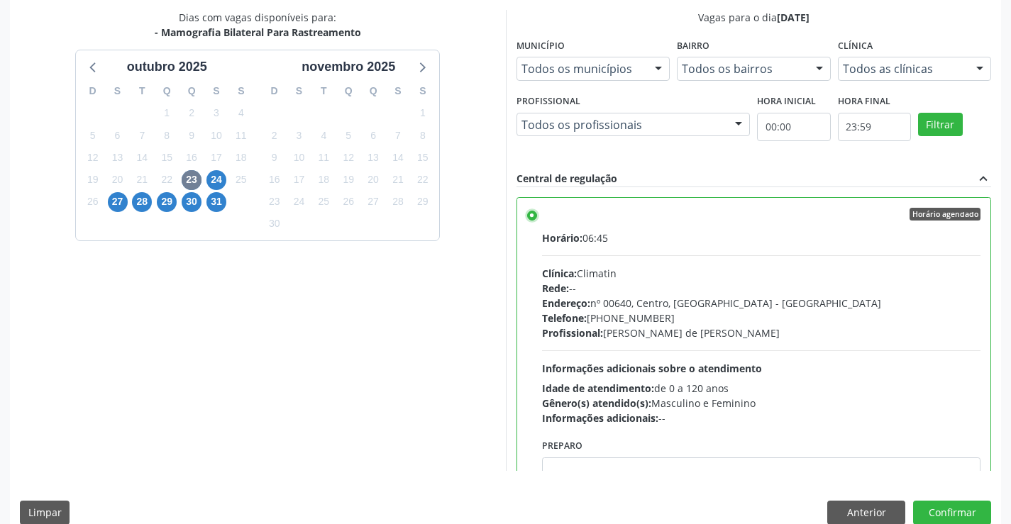
scroll to position [323, 0]
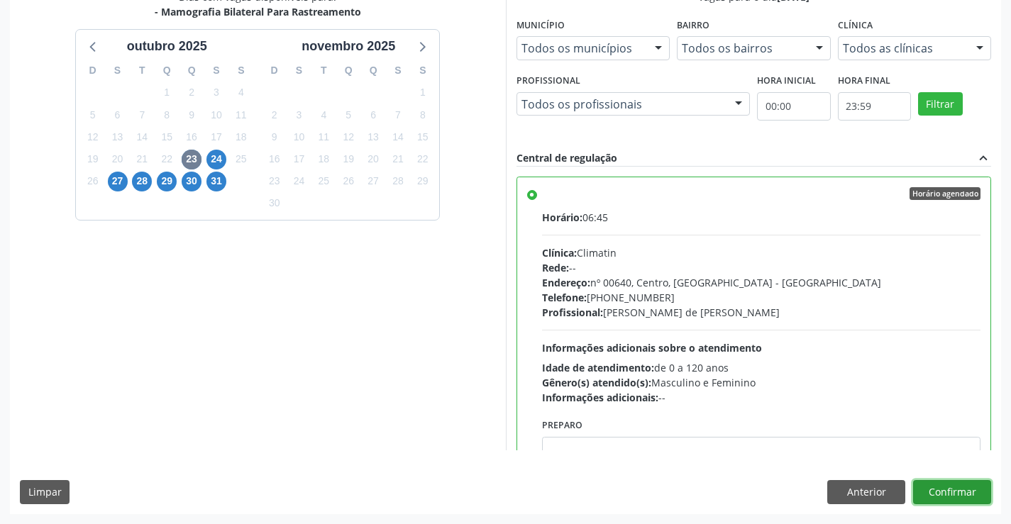
click at [964, 494] on button "Confirmar" at bounding box center [952, 492] width 78 height 24
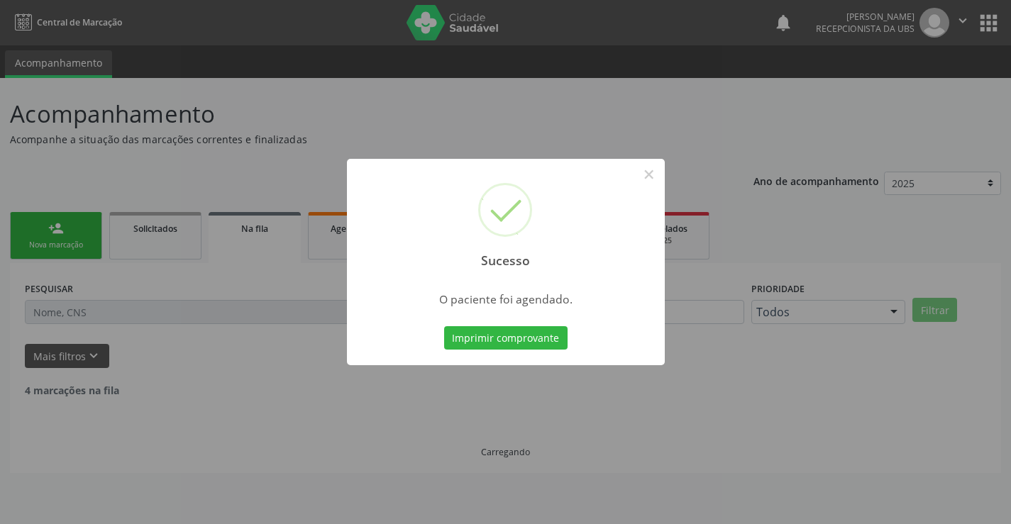
scroll to position [0, 0]
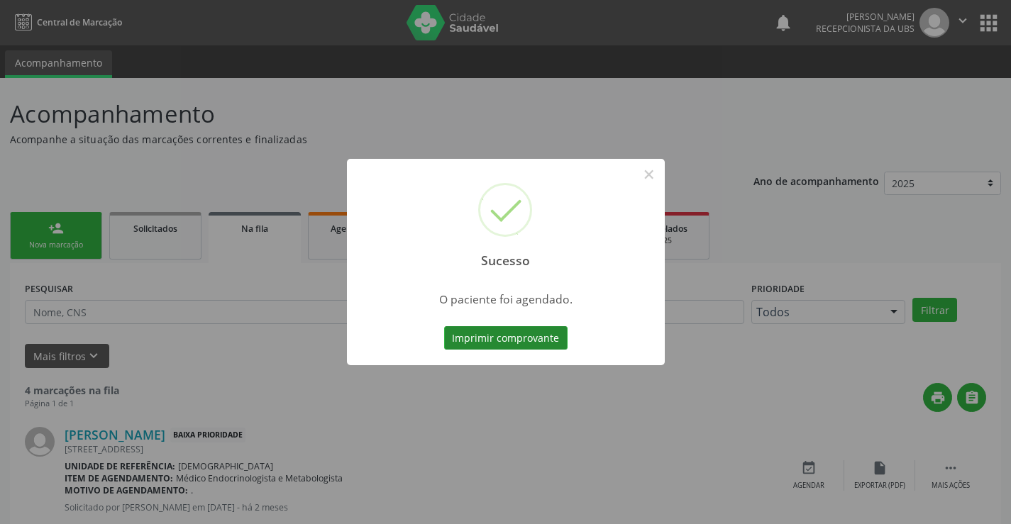
click at [489, 332] on button "Imprimir comprovante" at bounding box center [505, 338] width 123 height 24
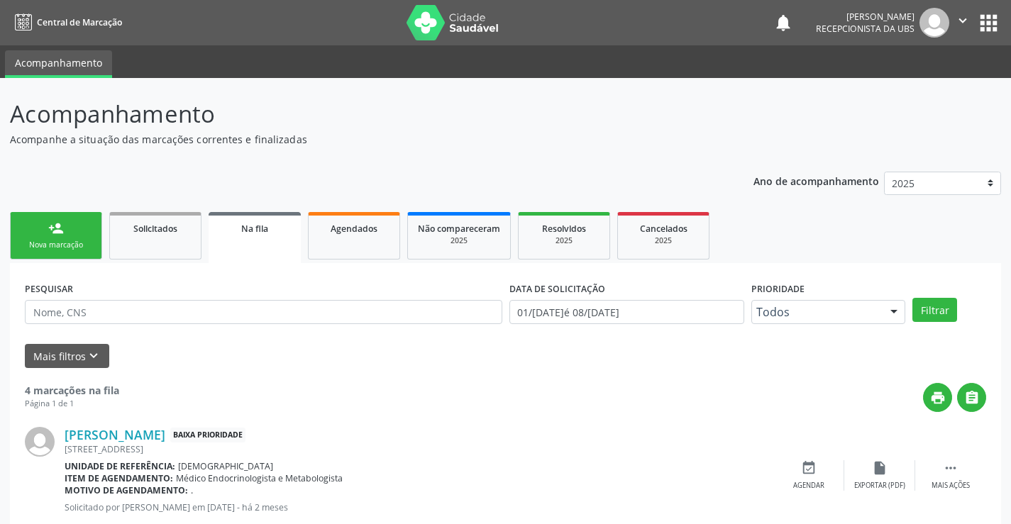
click at [52, 241] on div "Nova marcação" at bounding box center [56, 245] width 71 height 11
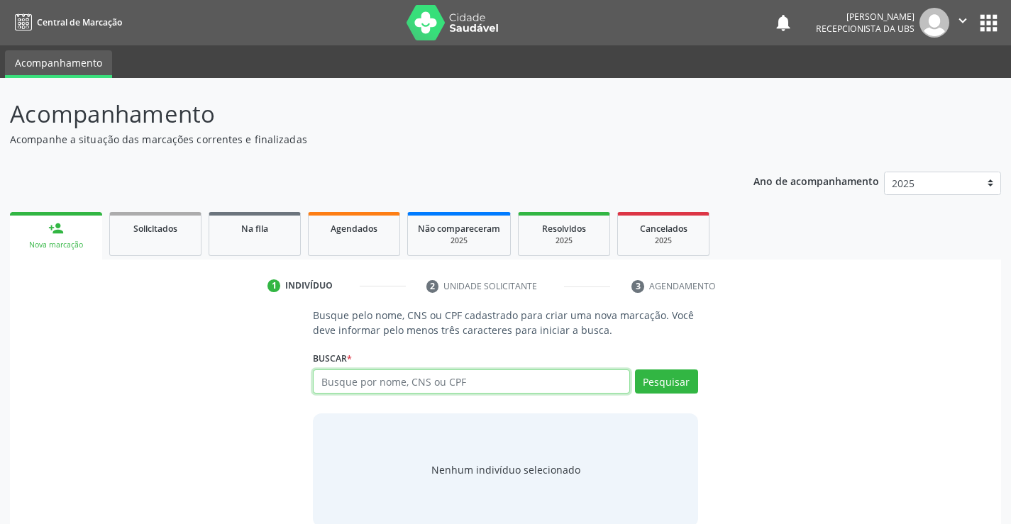
click at [477, 385] on input "text" at bounding box center [471, 382] width 316 height 24
type input "704007356549864"
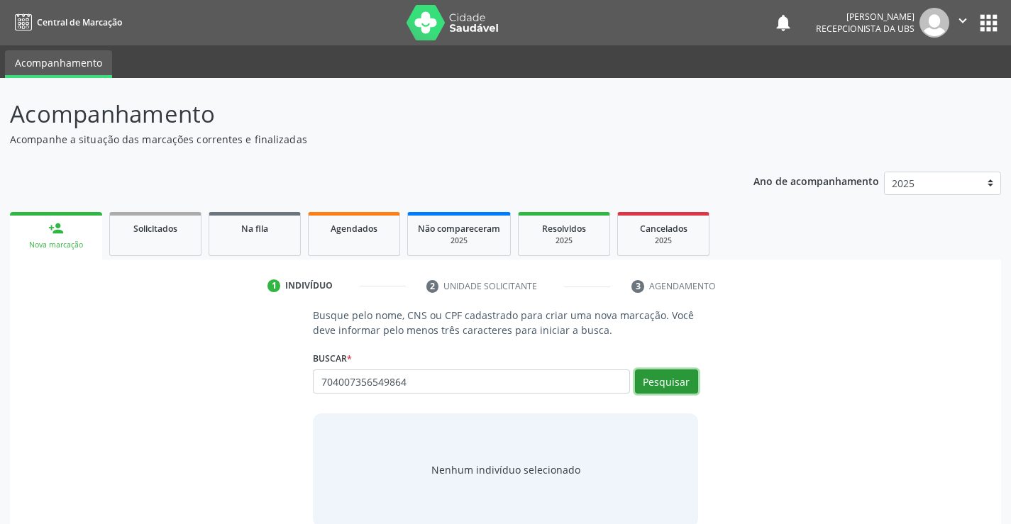
click at [665, 387] on button "Pesquisar" at bounding box center [666, 382] width 63 height 24
type input "704007356549864"
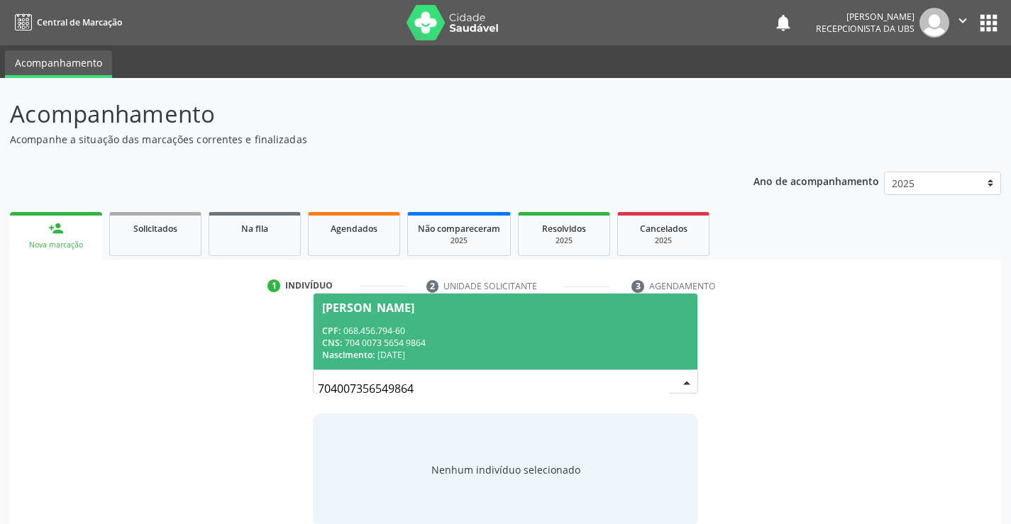
click at [321, 337] on span "[PERSON_NAME] CPF: 068.456.794-60 CNS: 704 0073 5654 9864 Nascimento: [DATE]" at bounding box center [505, 332] width 383 height 76
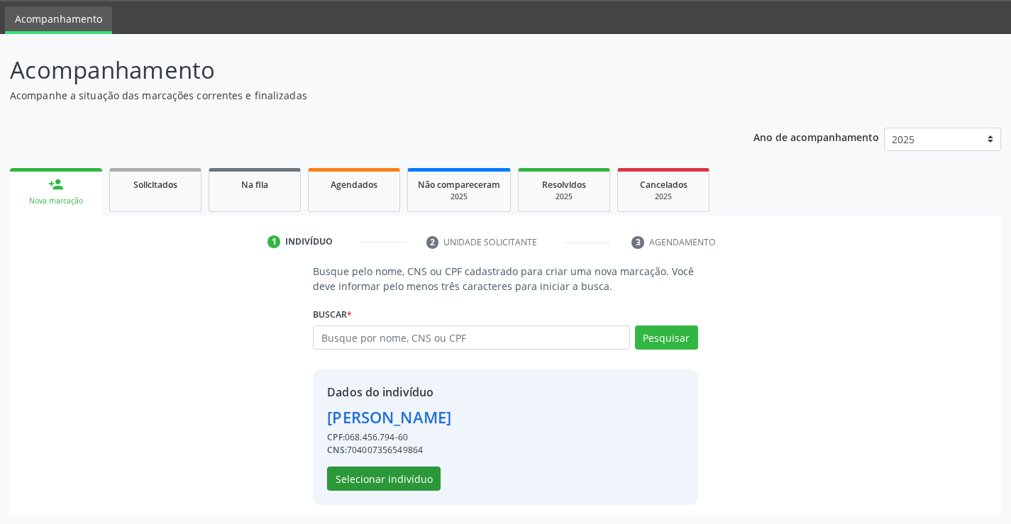
scroll to position [45, 0]
click at [372, 475] on button "Selecionar indivíduo" at bounding box center [384, 478] width 114 height 24
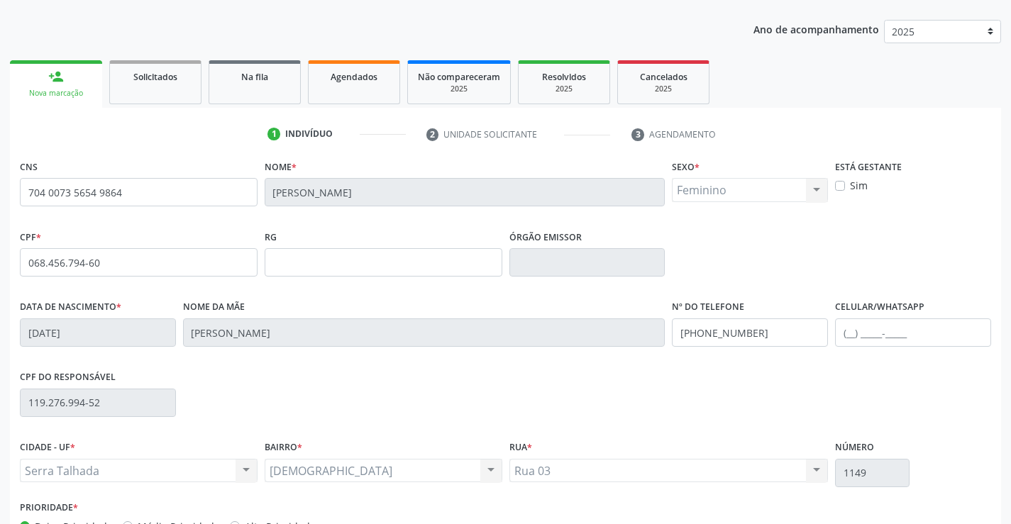
scroll to position [245, 0]
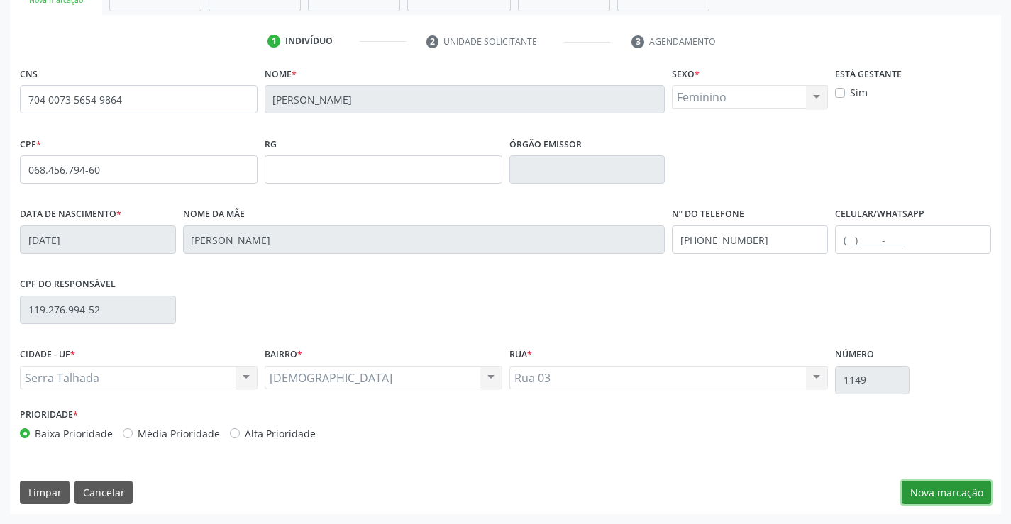
click at [933, 495] on button "Nova marcação" at bounding box center [946, 493] width 89 height 24
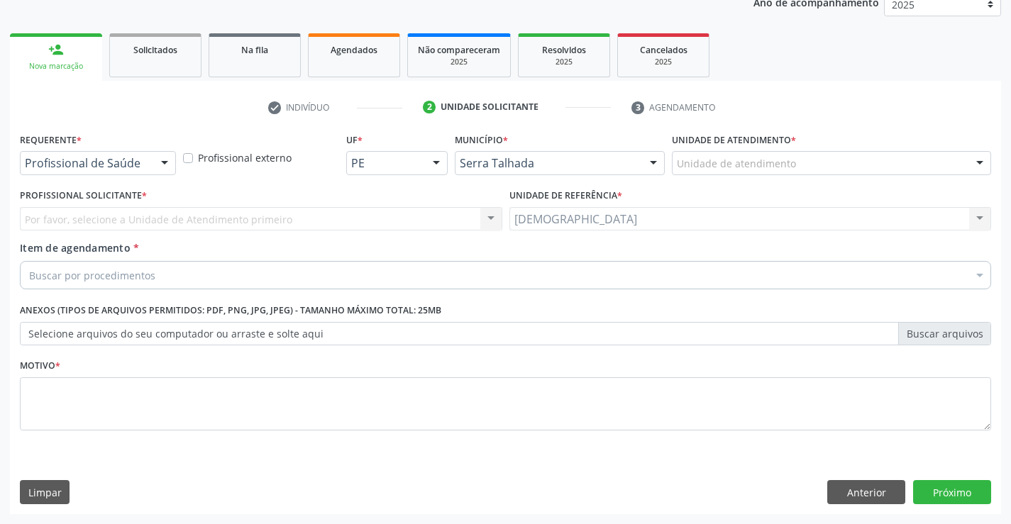
scroll to position [179, 0]
click at [160, 166] on div at bounding box center [164, 164] width 21 height 24
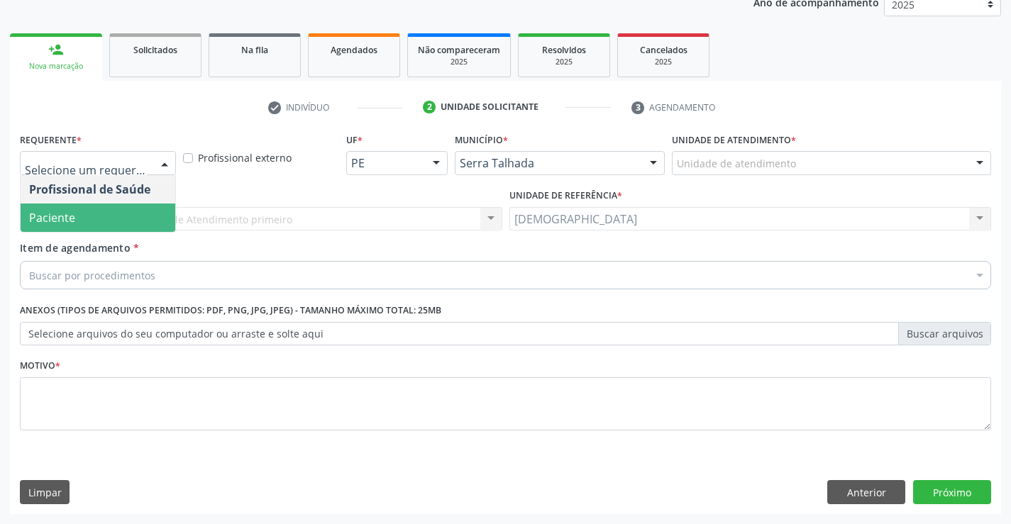
click at [116, 224] on span "Paciente" at bounding box center [98, 218] width 155 height 28
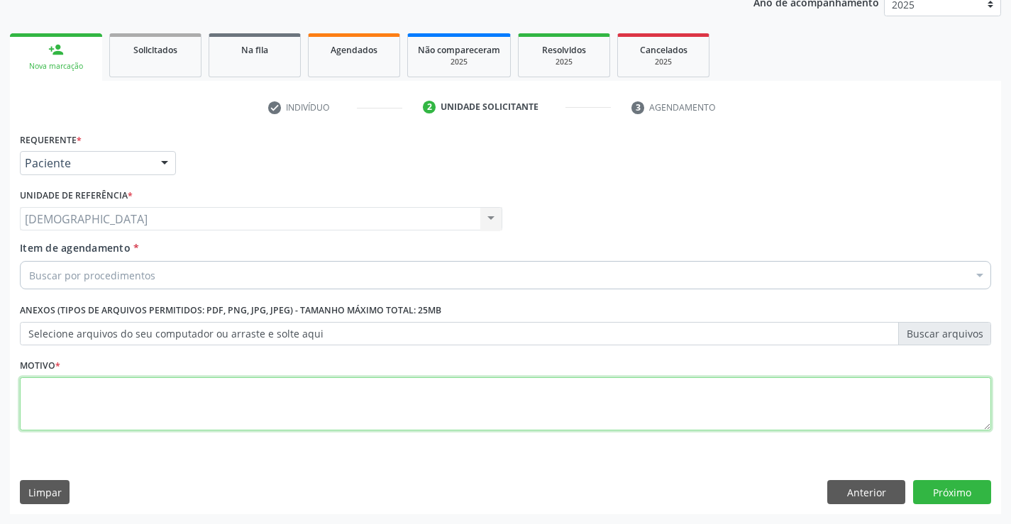
click at [110, 395] on textarea at bounding box center [505, 404] width 971 height 54
type textarea "."
click at [149, 263] on div "Buscar por procedimentos" at bounding box center [505, 275] width 971 height 28
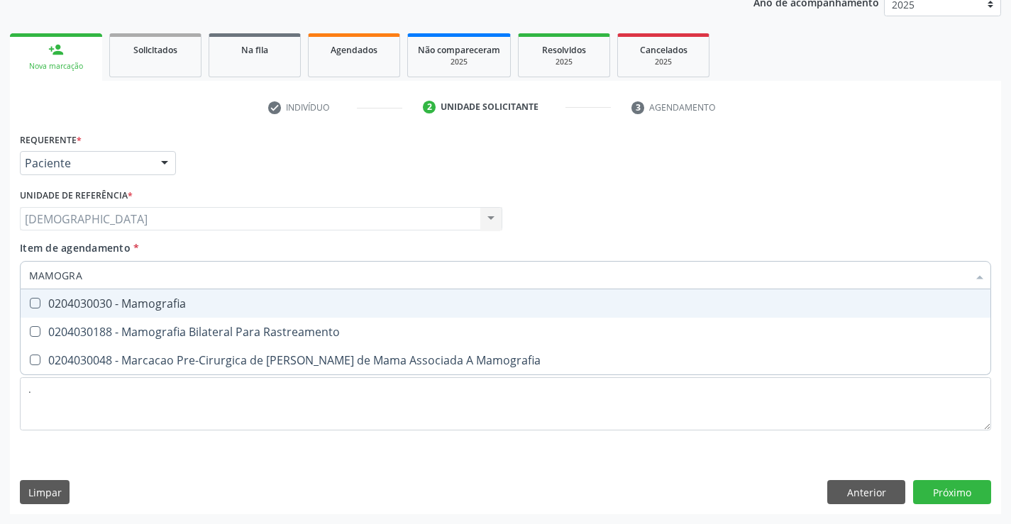
type input "MAMOGRAF"
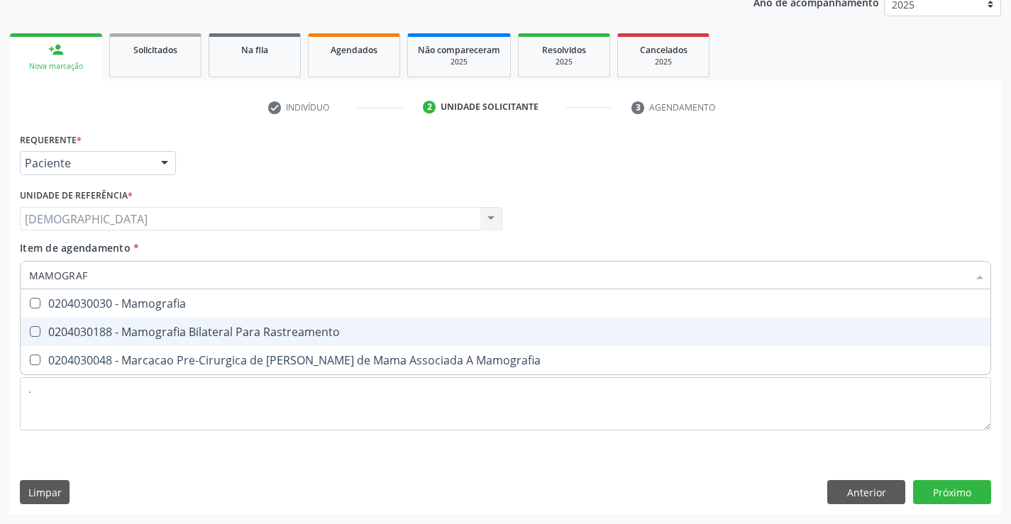
click at [246, 336] on div "0204030188 - Mamografia Bilateral Para Rastreamento" at bounding box center [505, 331] width 953 height 11
checkbox Rastreamento "true"
click at [931, 486] on div "Requerente * Paciente Profissional de Saúde Paciente Nenhum resultado encontrad…" at bounding box center [505, 321] width 991 height 385
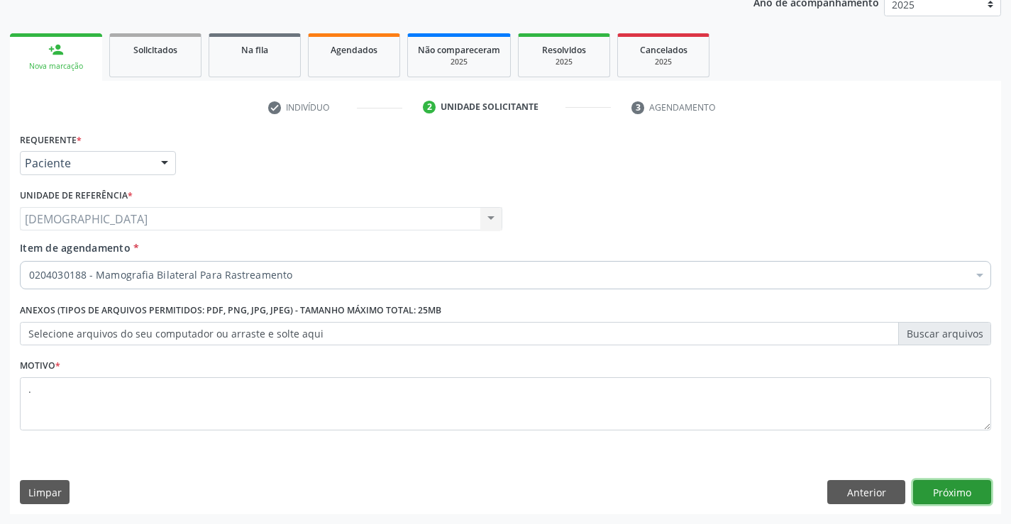
click at [944, 499] on button "Próximo" at bounding box center [952, 492] width 78 height 24
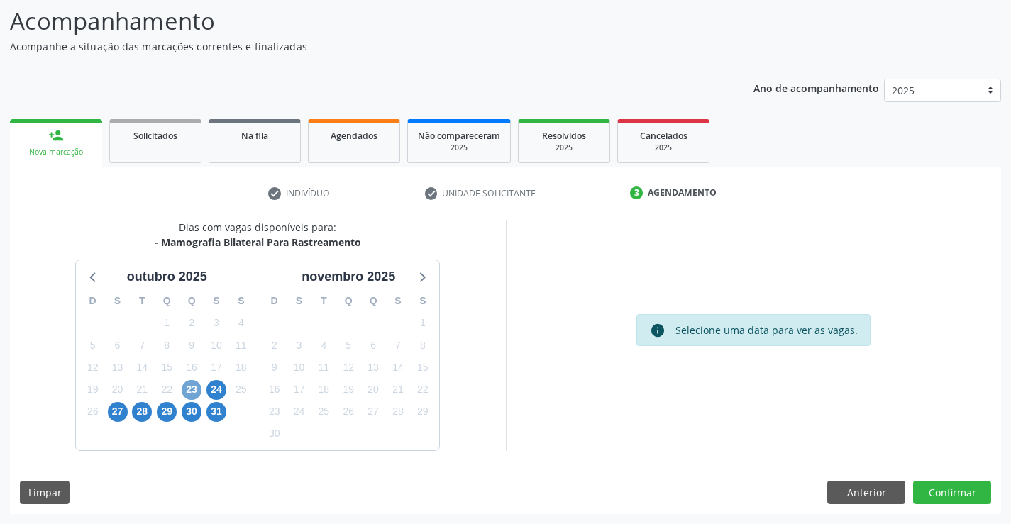
click at [197, 389] on span "23" at bounding box center [192, 390] width 20 height 20
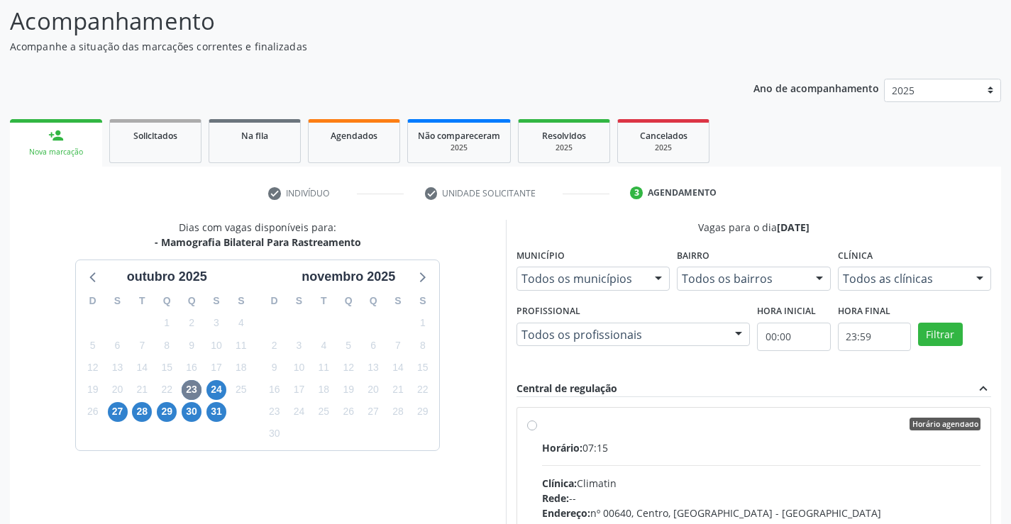
click at [589, 425] on div "Horário agendado" at bounding box center [761, 424] width 439 height 13
click at [537, 425] on input "Horário agendado Horário: 07:15 Clínica: Climatin Rede: -- Endereço: nº 00640, …" at bounding box center [532, 424] width 10 height 13
radio input "true"
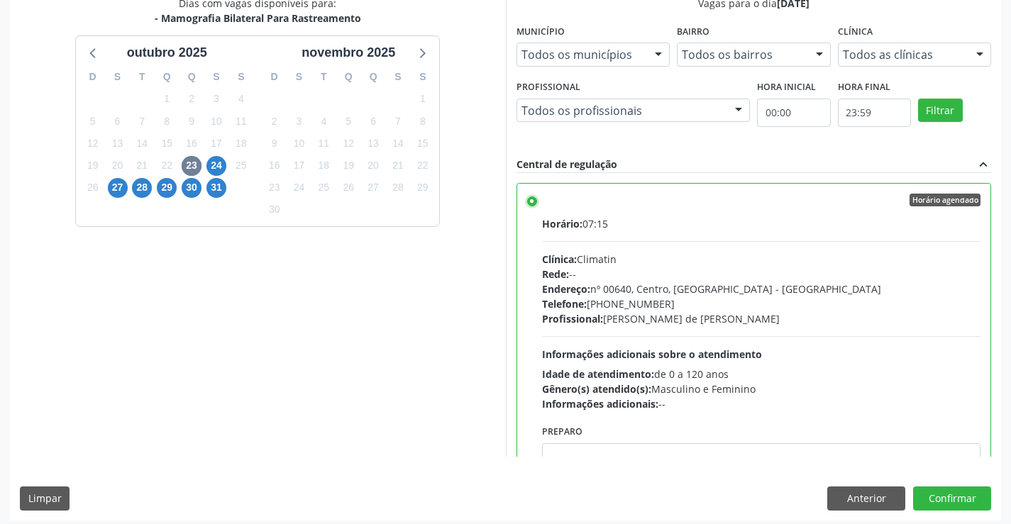
scroll to position [323, 0]
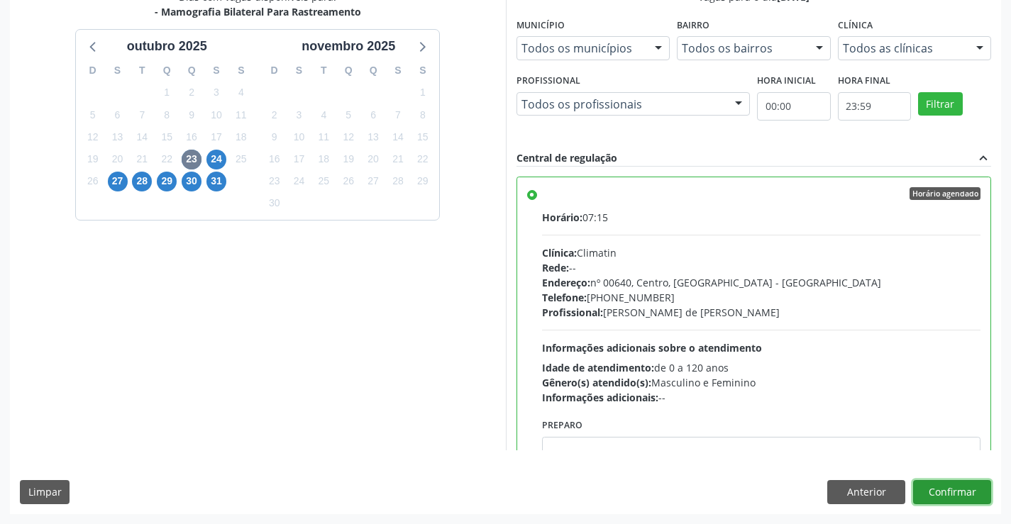
click at [942, 486] on button "Confirmar" at bounding box center [952, 492] width 78 height 24
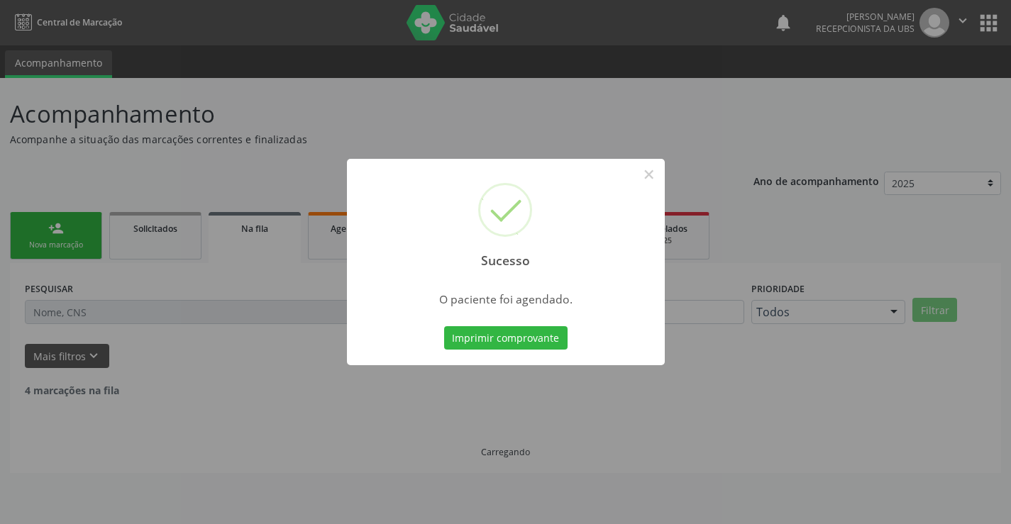
scroll to position [0, 0]
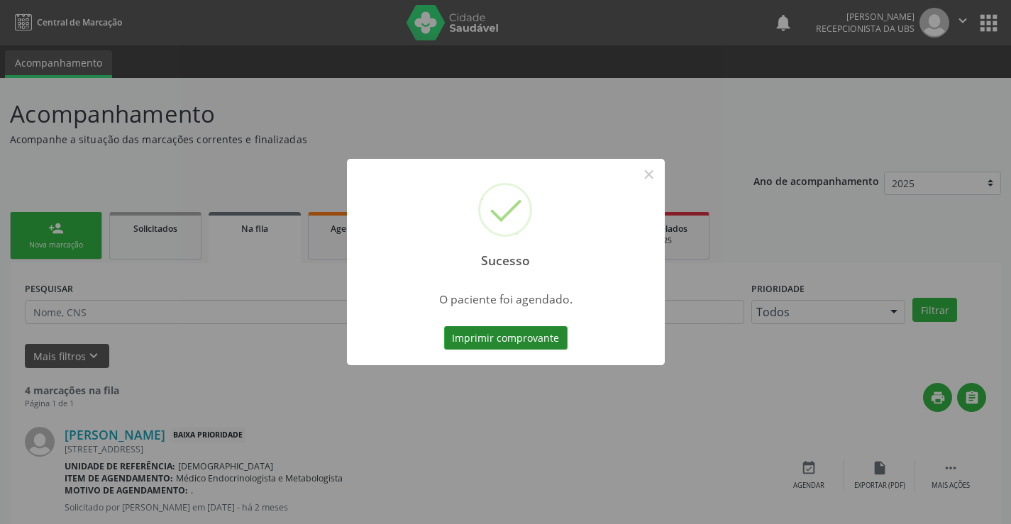
click at [535, 343] on button "Imprimir comprovante" at bounding box center [505, 338] width 123 height 24
